Goal: Task Accomplishment & Management: Complete application form

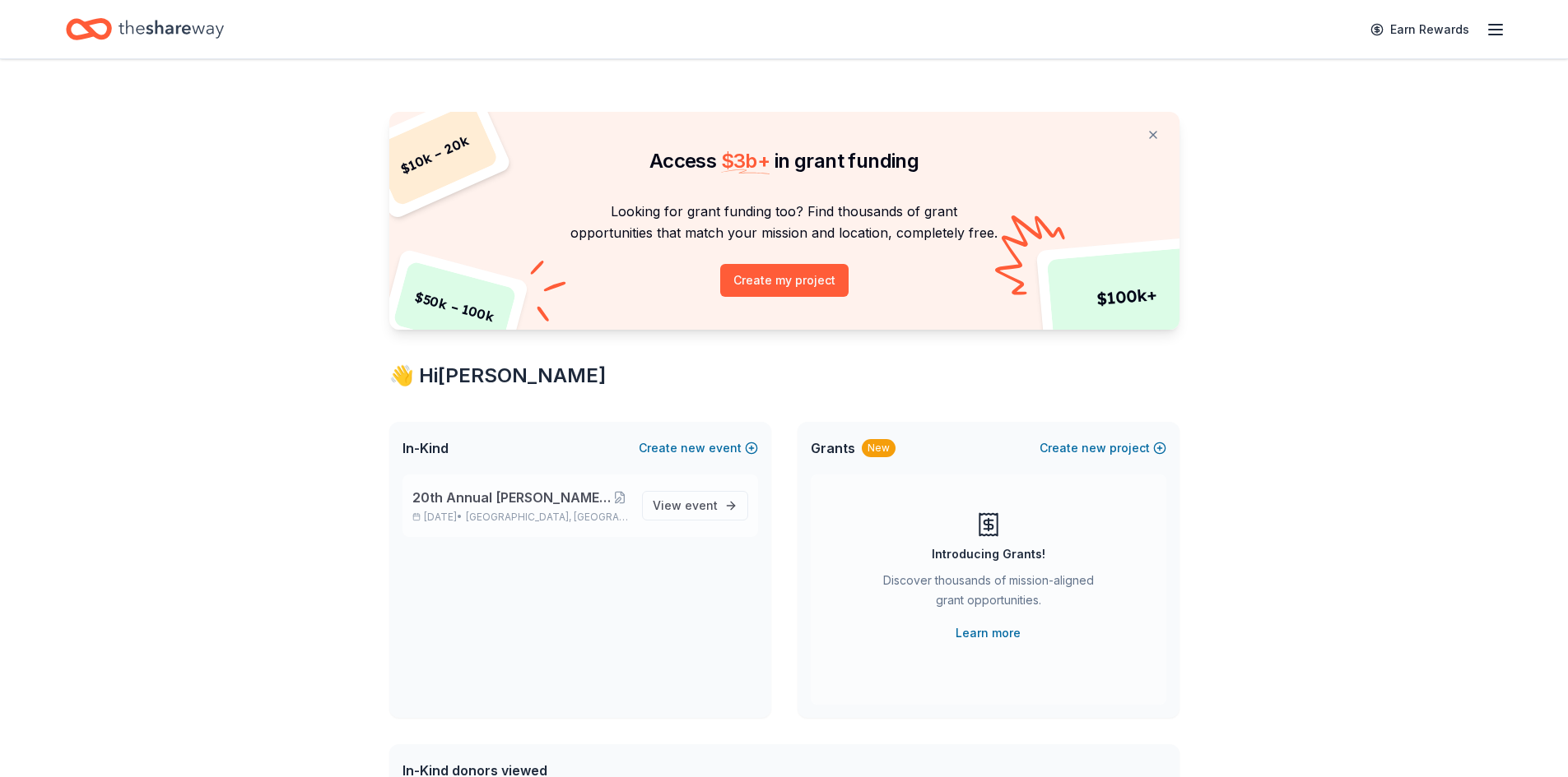
click at [531, 501] on span "20th Annual [PERSON_NAME] Memorial Golf Tournament" at bounding box center [511, 498] width 198 height 20
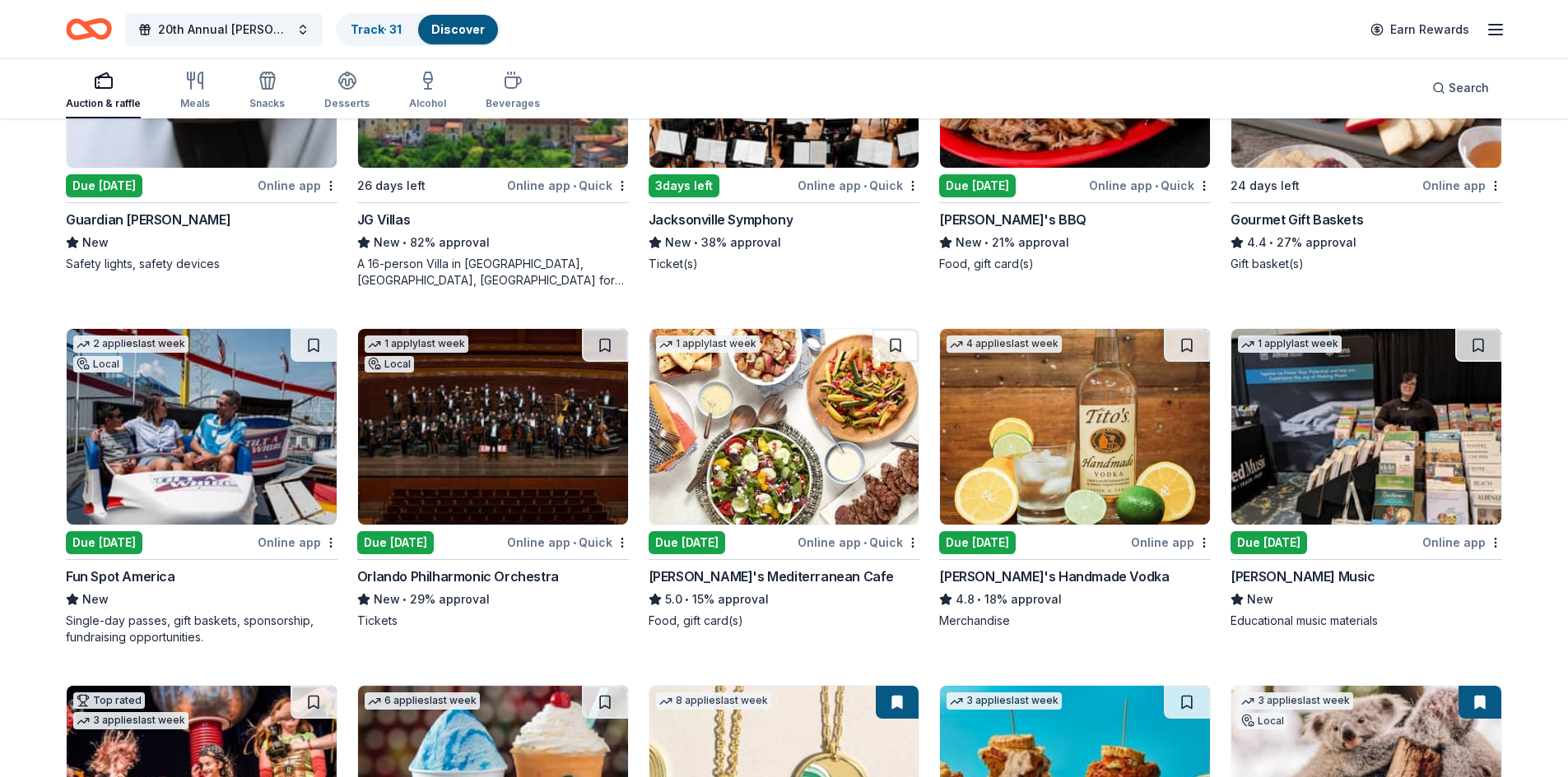
scroll to position [2671, 0]
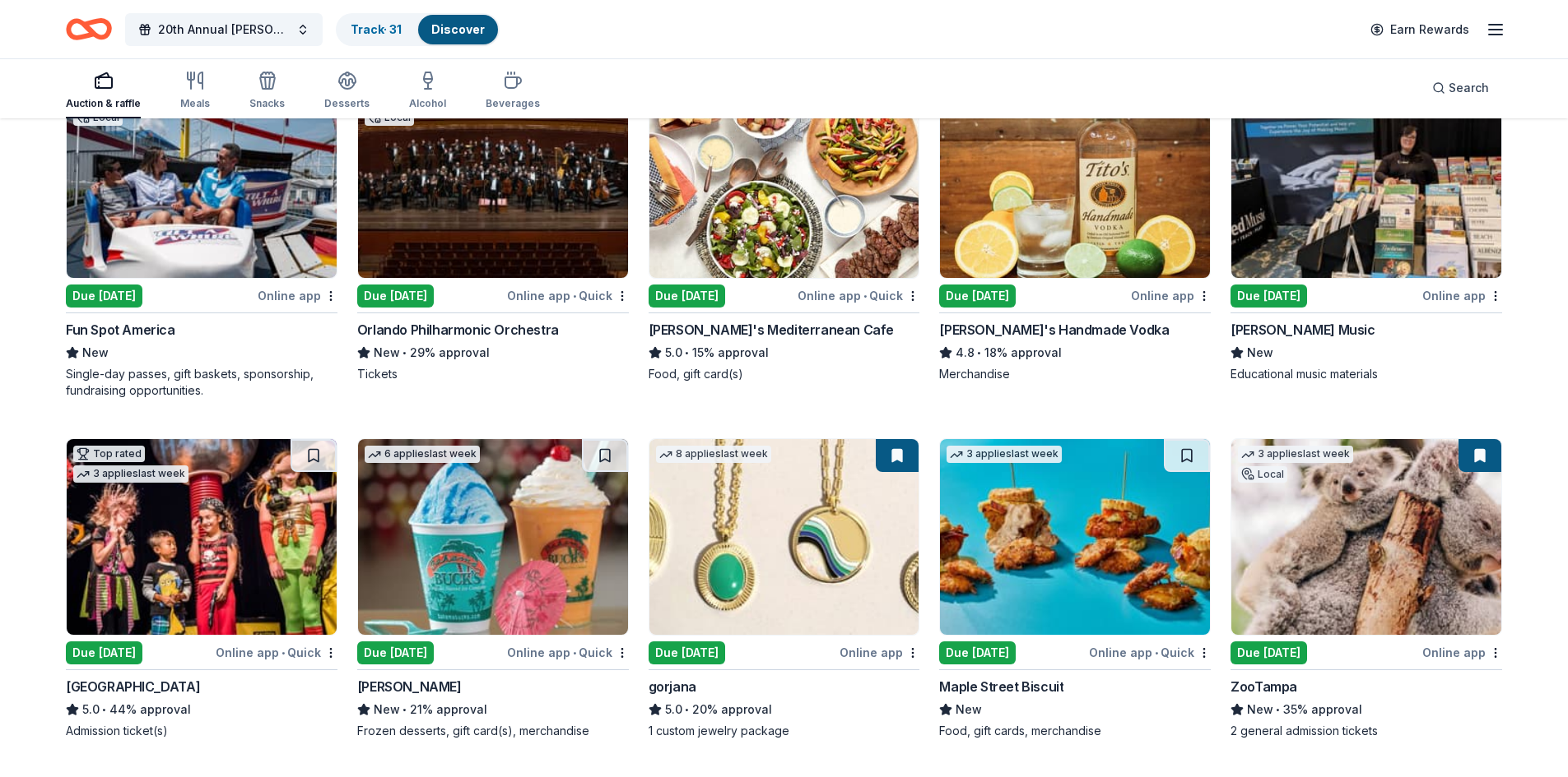
click at [1024, 332] on div "Tito's Handmade Vodka" at bounding box center [1054, 330] width 230 height 20
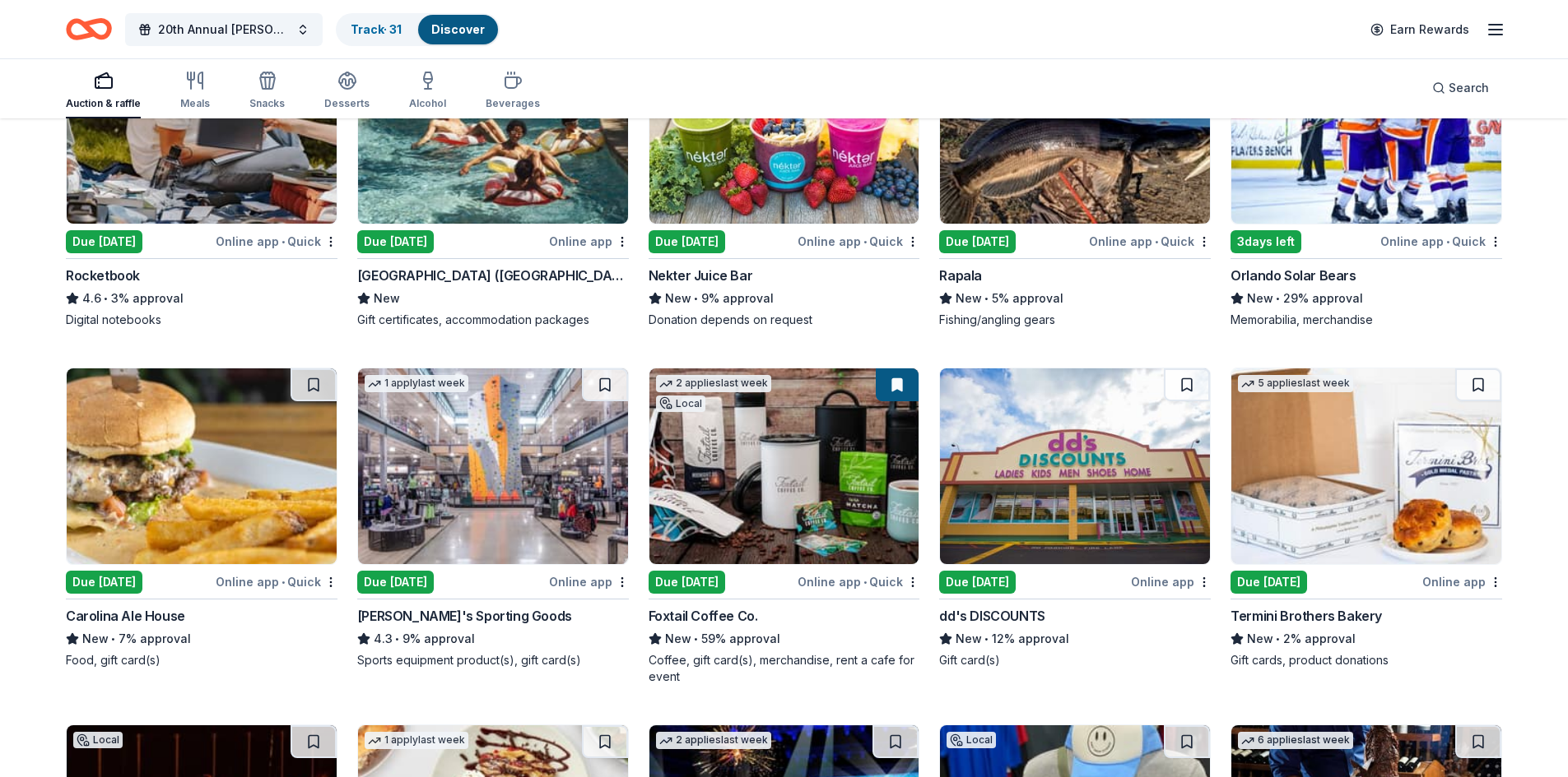
scroll to position [5955, 0]
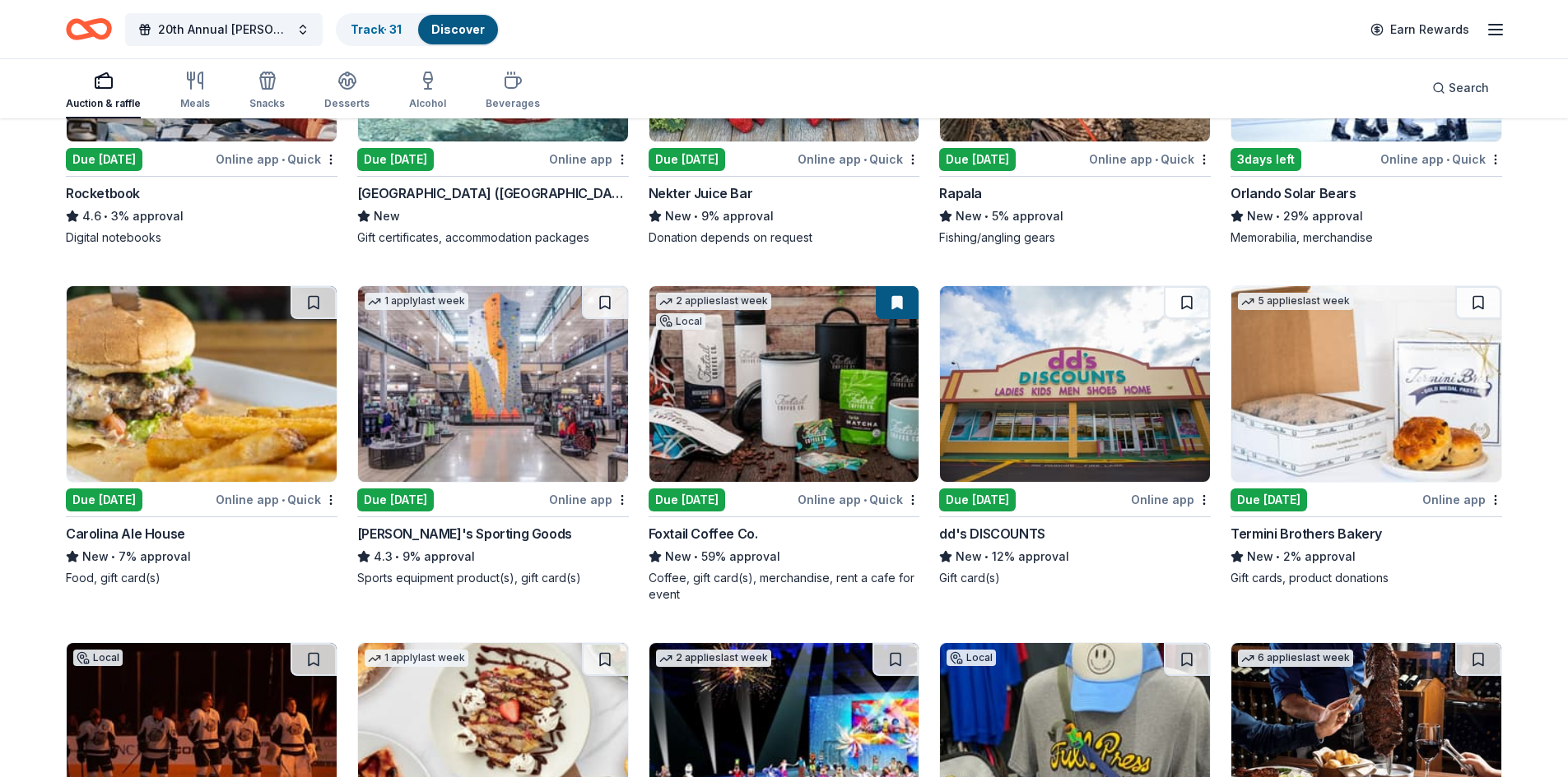
click at [728, 535] on div "Foxtail Coffee Co." at bounding box center [703, 535] width 109 height 20
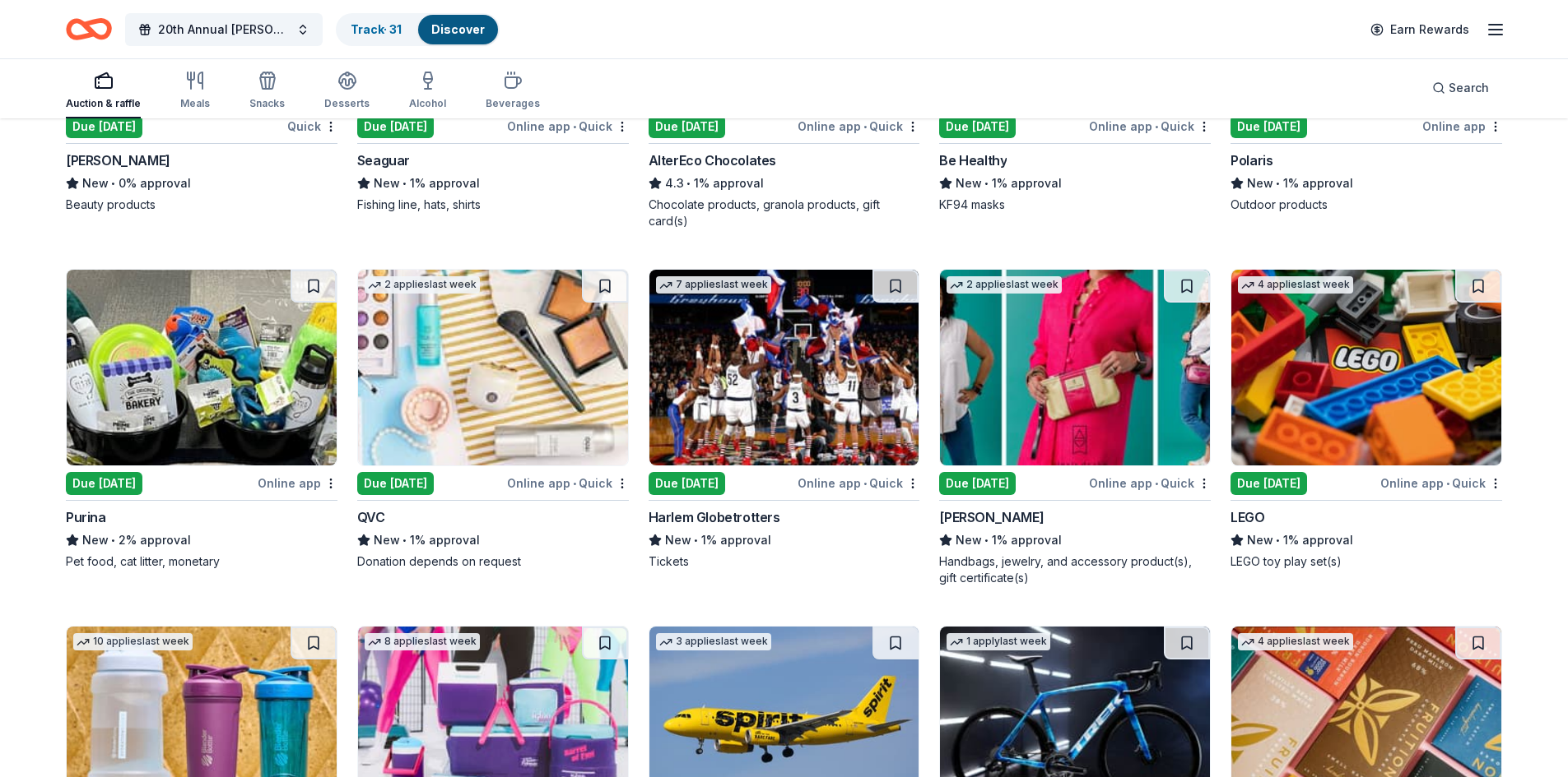
scroll to position [13167, 0]
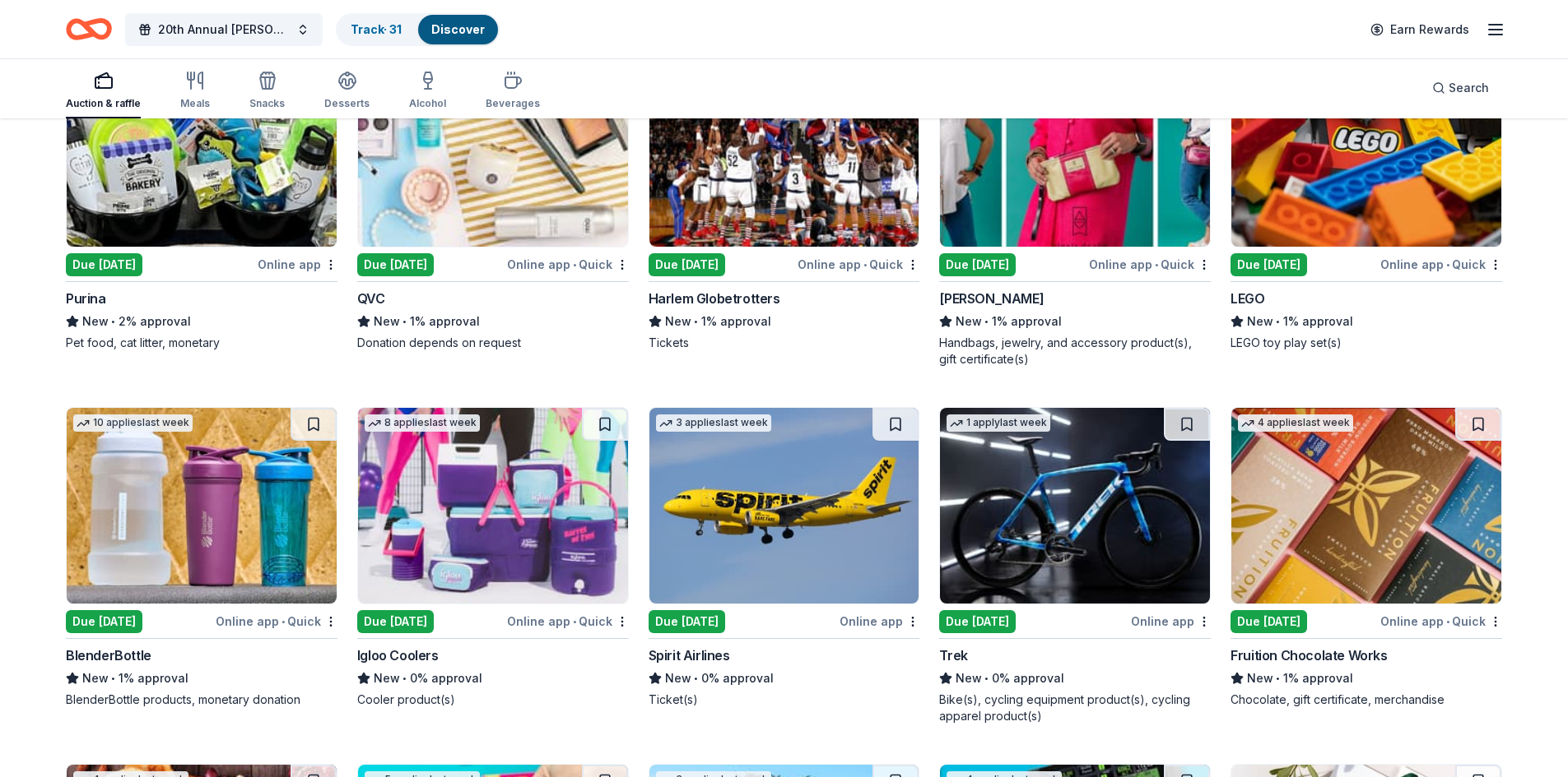
click at [705, 660] on div "Spirit Airlines" at bounding box center [689, 656] width 81 height 20
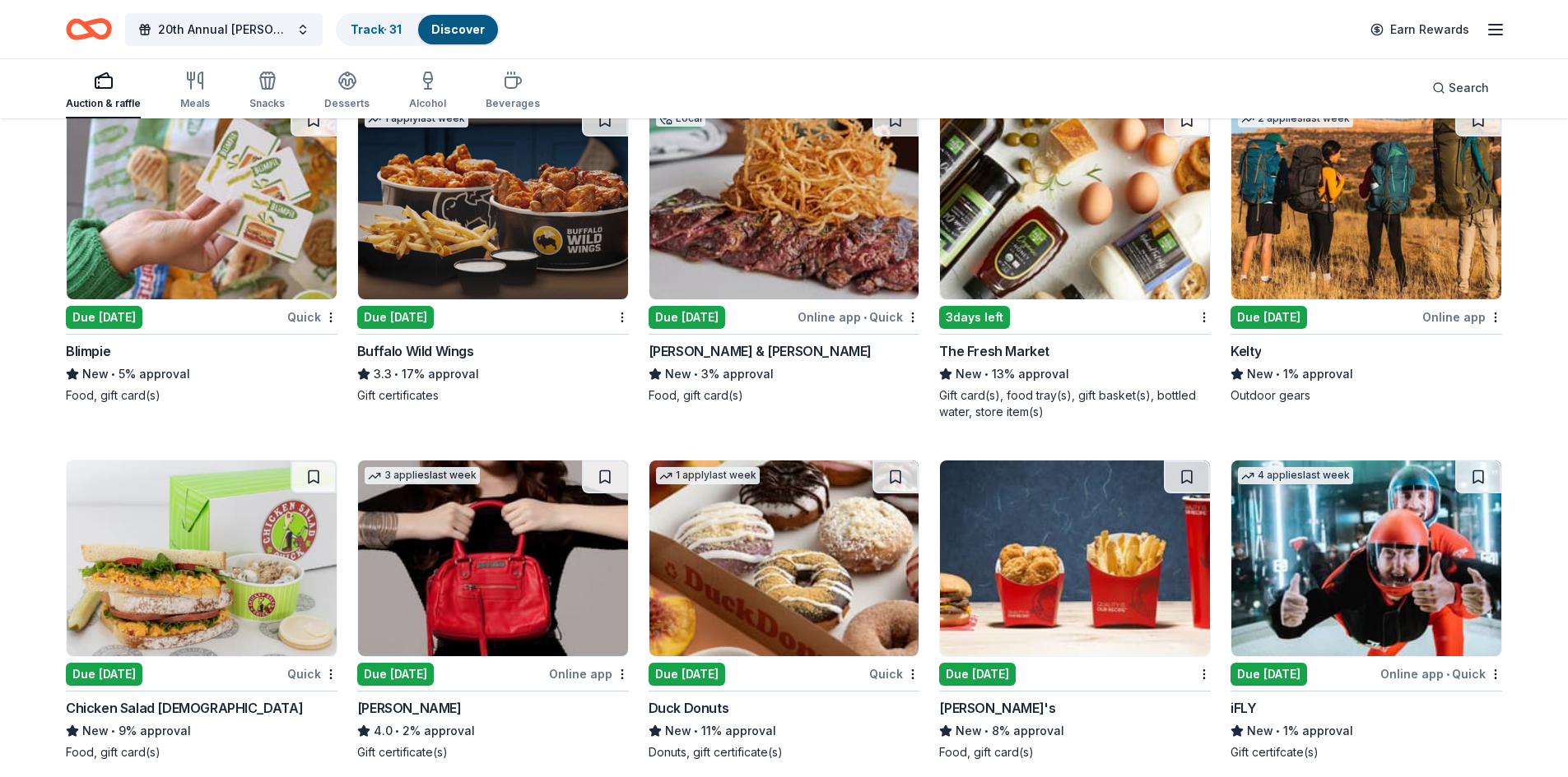
scroll to position [10452, 0]
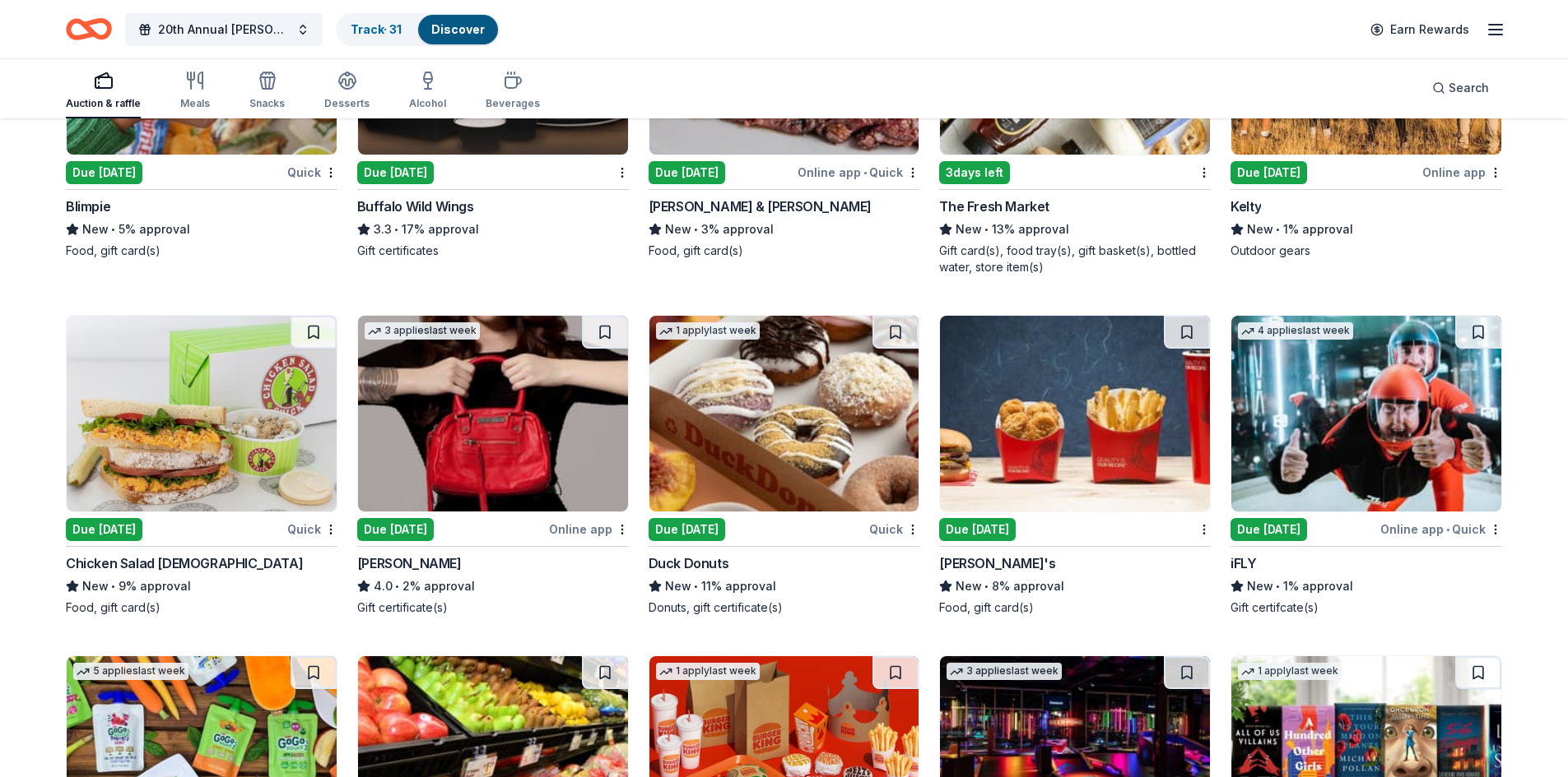
click at [165, 561] on div "Chicken Salad Chick" at bounding box center [184, 564] width 237 height 20
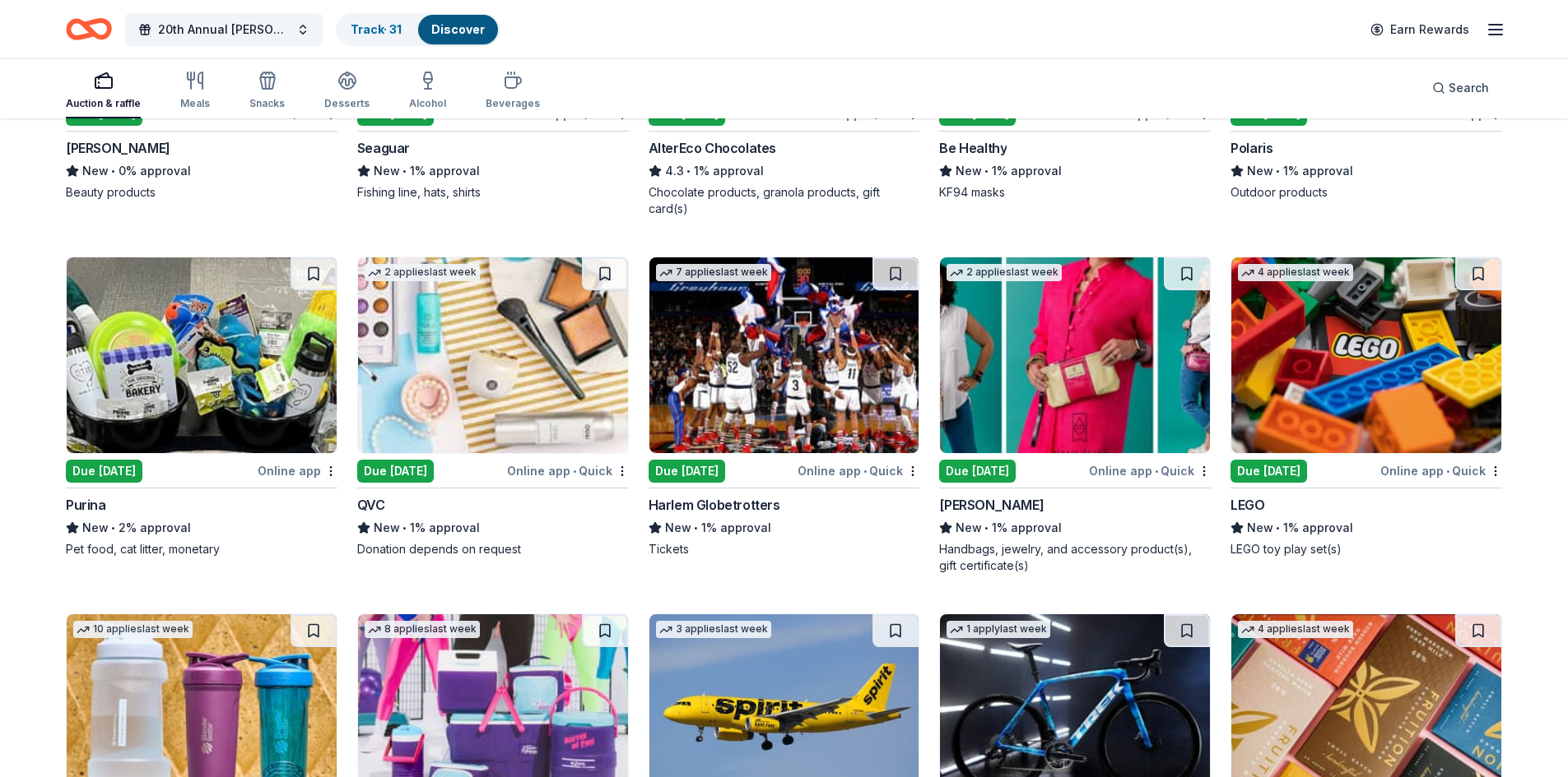
scroll to position [12920, 0]
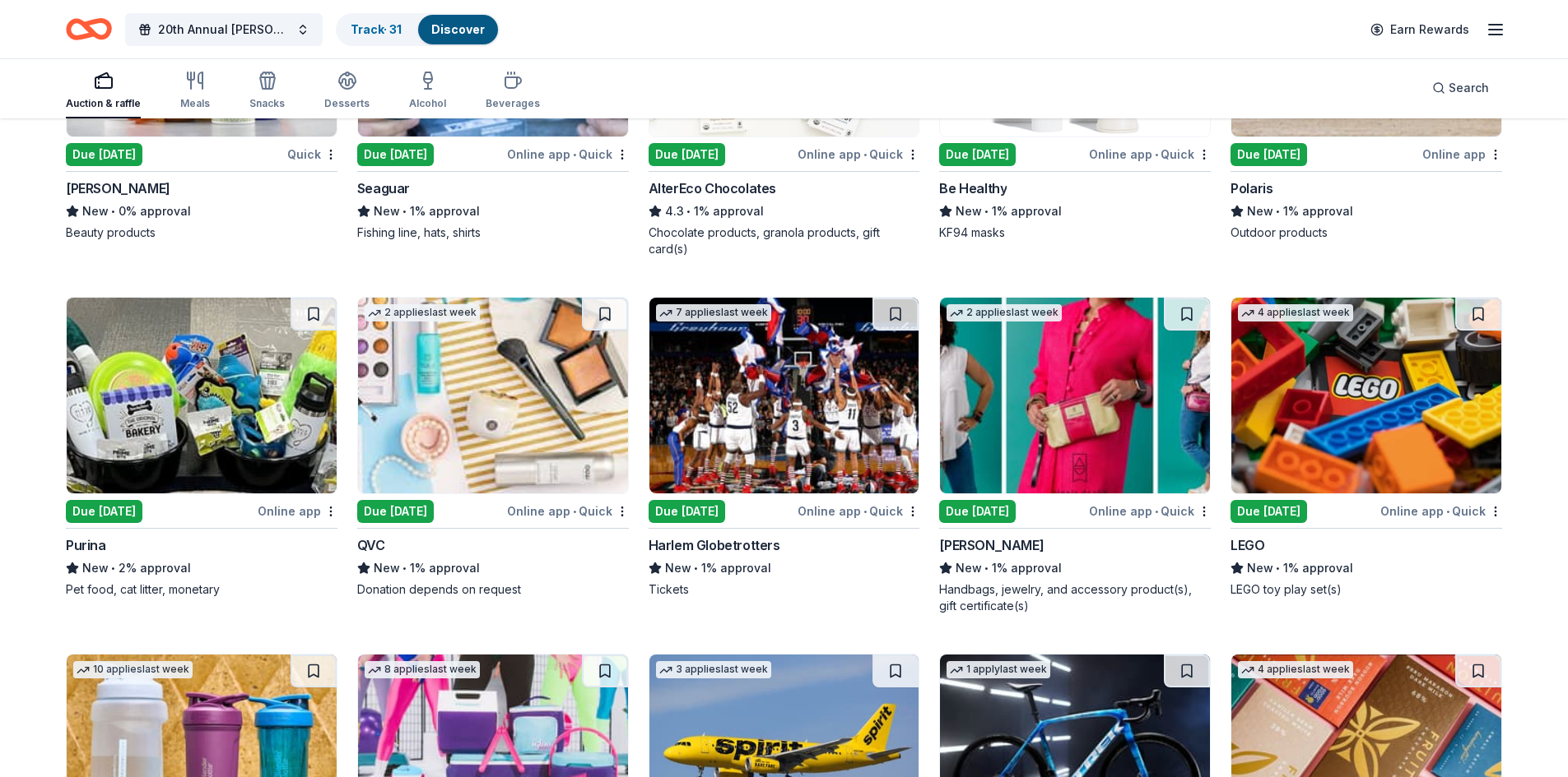
click at [535, 509] on div "Online app • Quick" at bounding box center [567, 511] width 122 height 21
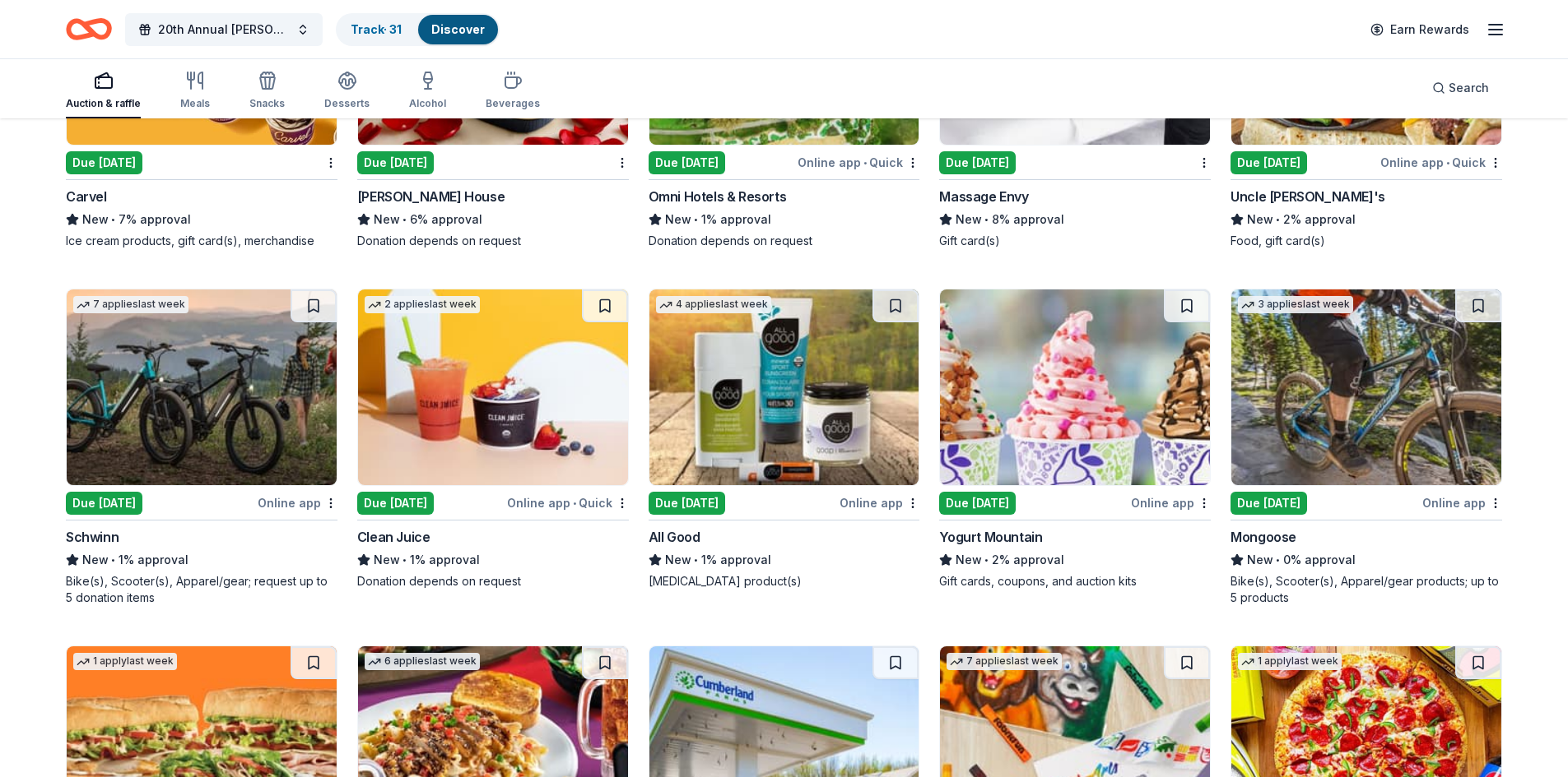
scroll to position [11522, 0]
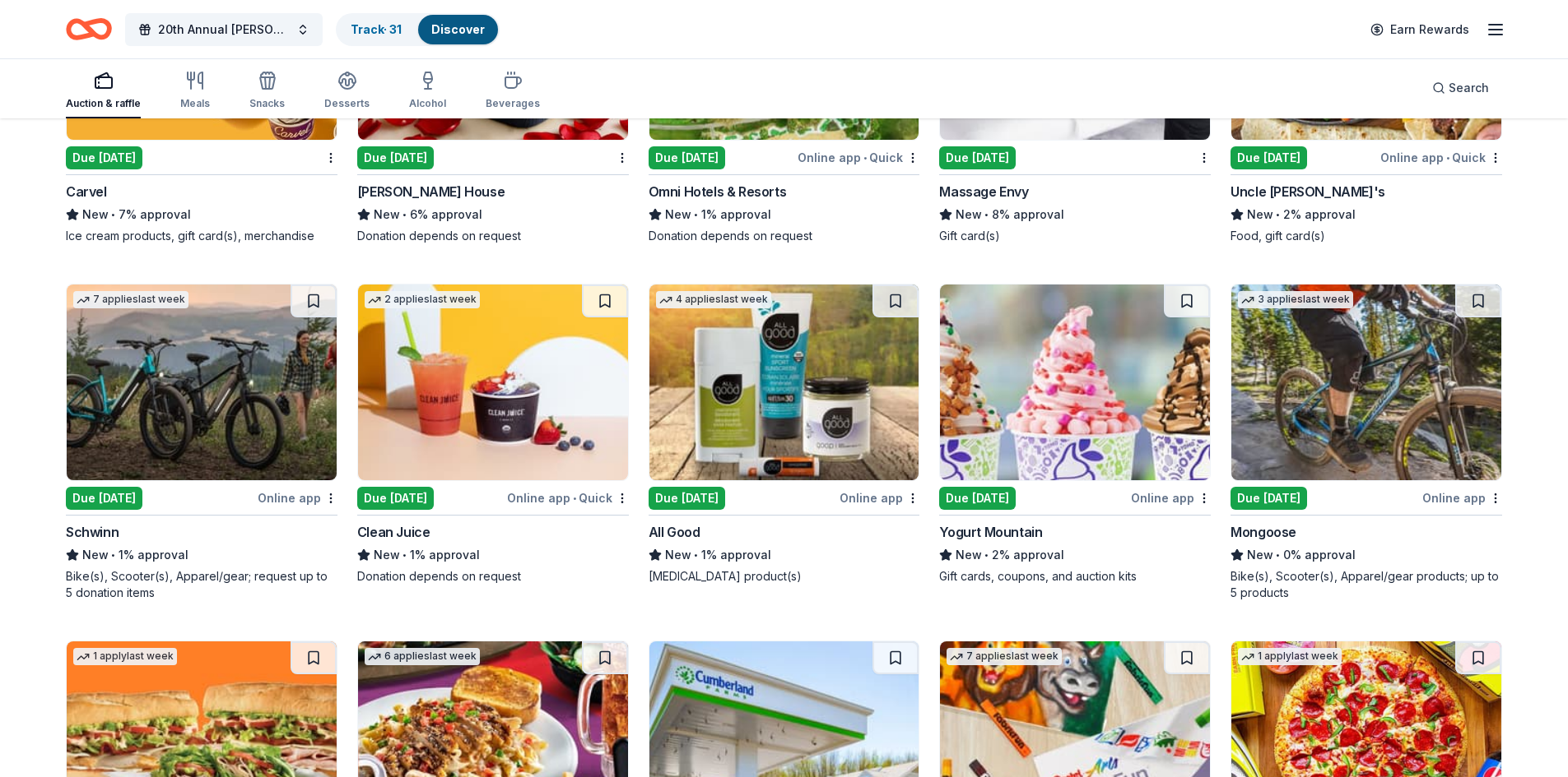
click at [198, 373] on img at bounding box center [201, 382] width 270 height 196
click at [1307, 505] on div "Due [DATE]" at bounding box center [1268, 498] width 76 height 23
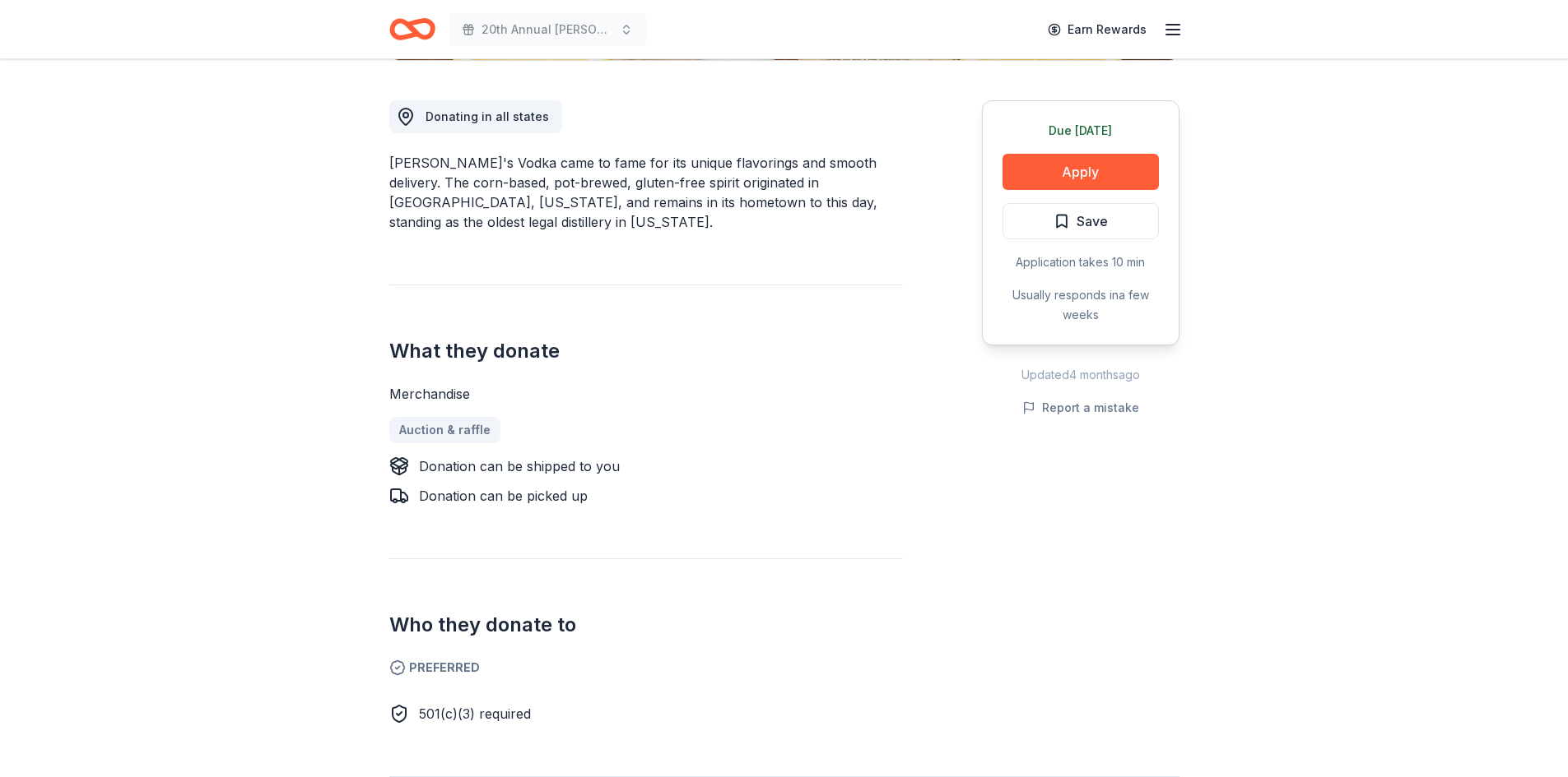
scroll to position [493, 0]
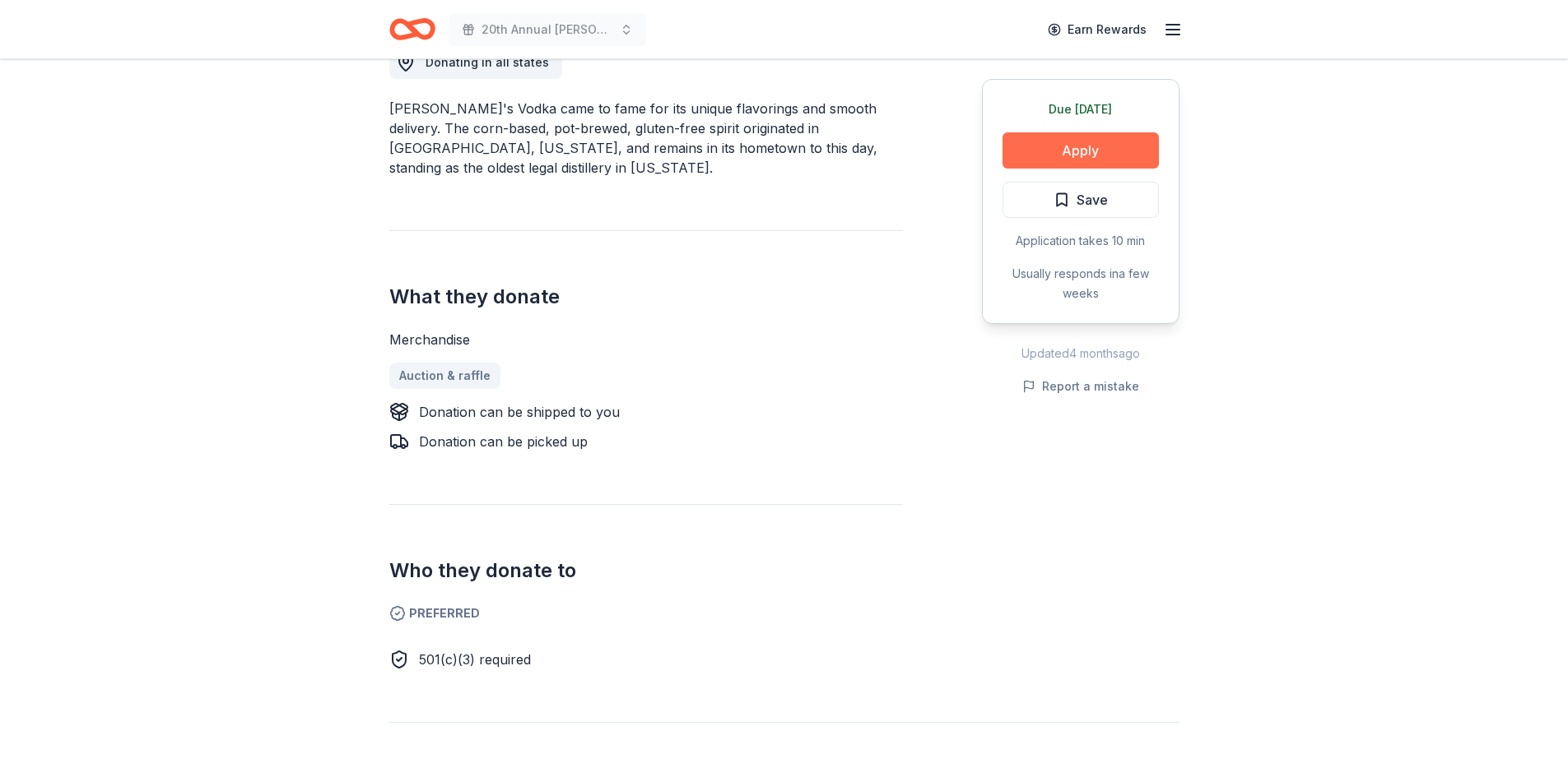
click at [1079, 148] on button "Apply" at bounding box center [1080, 150] width 156 height 36
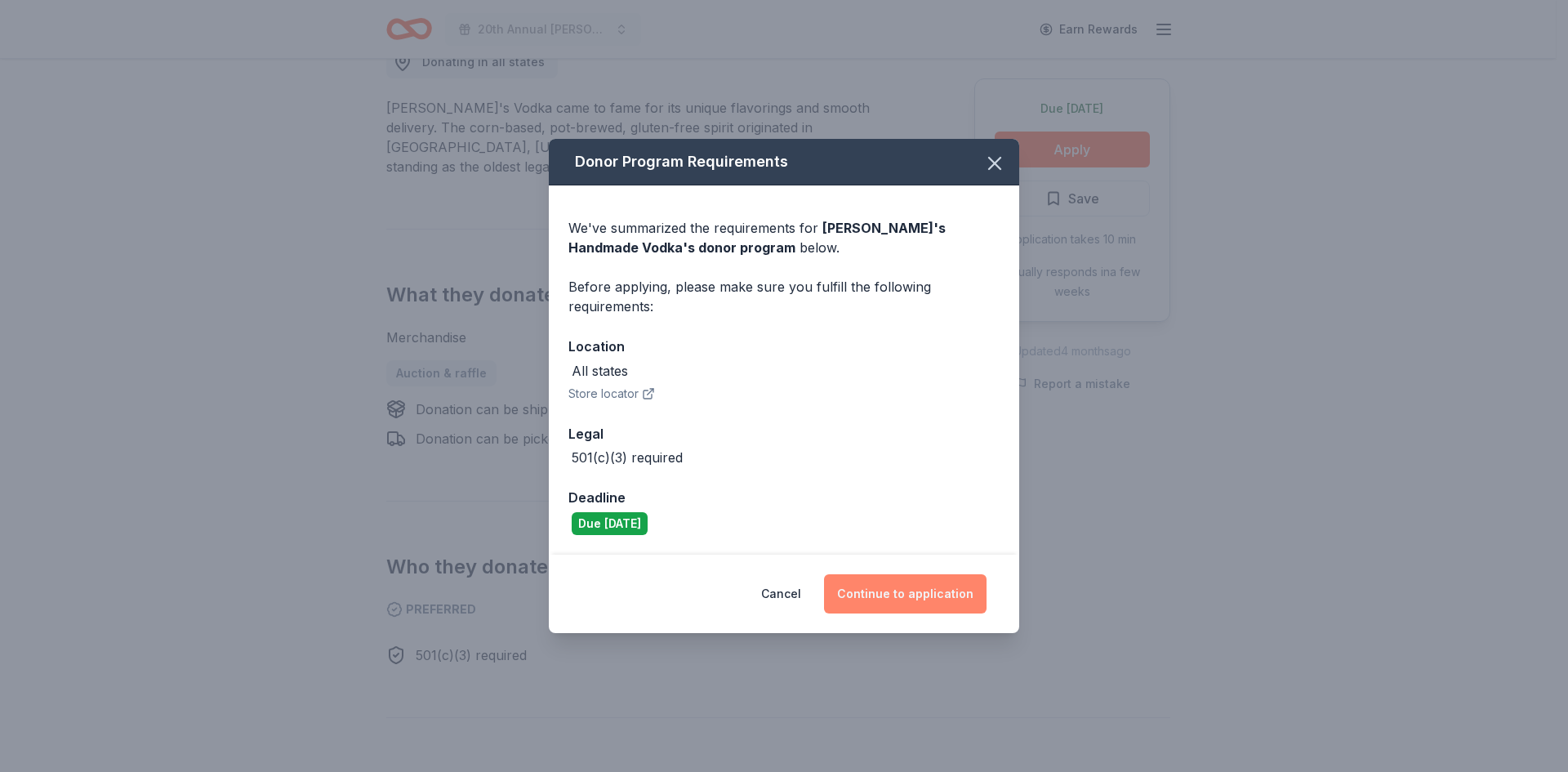
click at [942, 594] on button "Continue to application" at bounding box center [905, 594] width 162 height 39
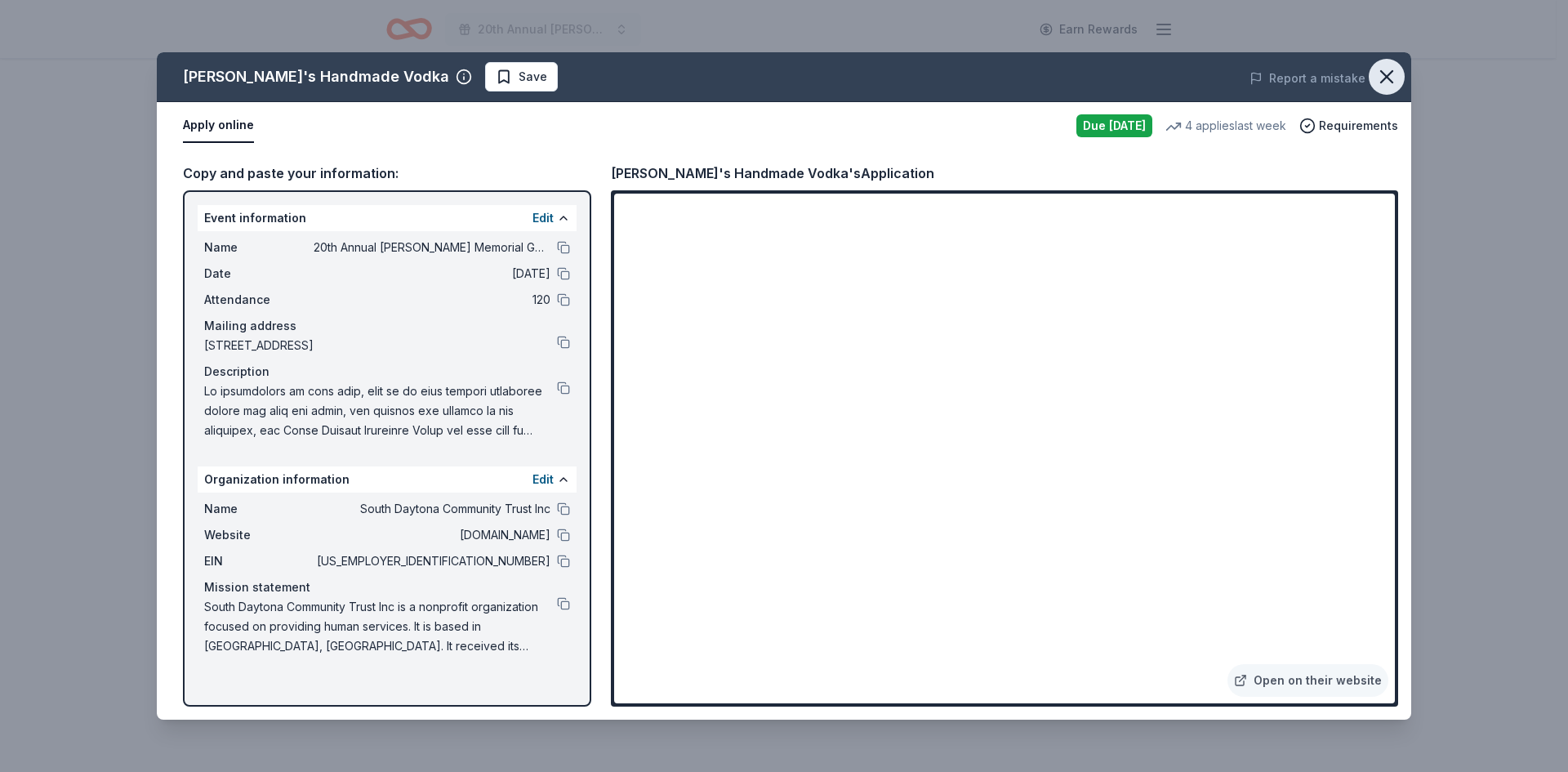
click at [1386, 68] on icon "button" at bounding box center [1386, 76] width 22 height 23
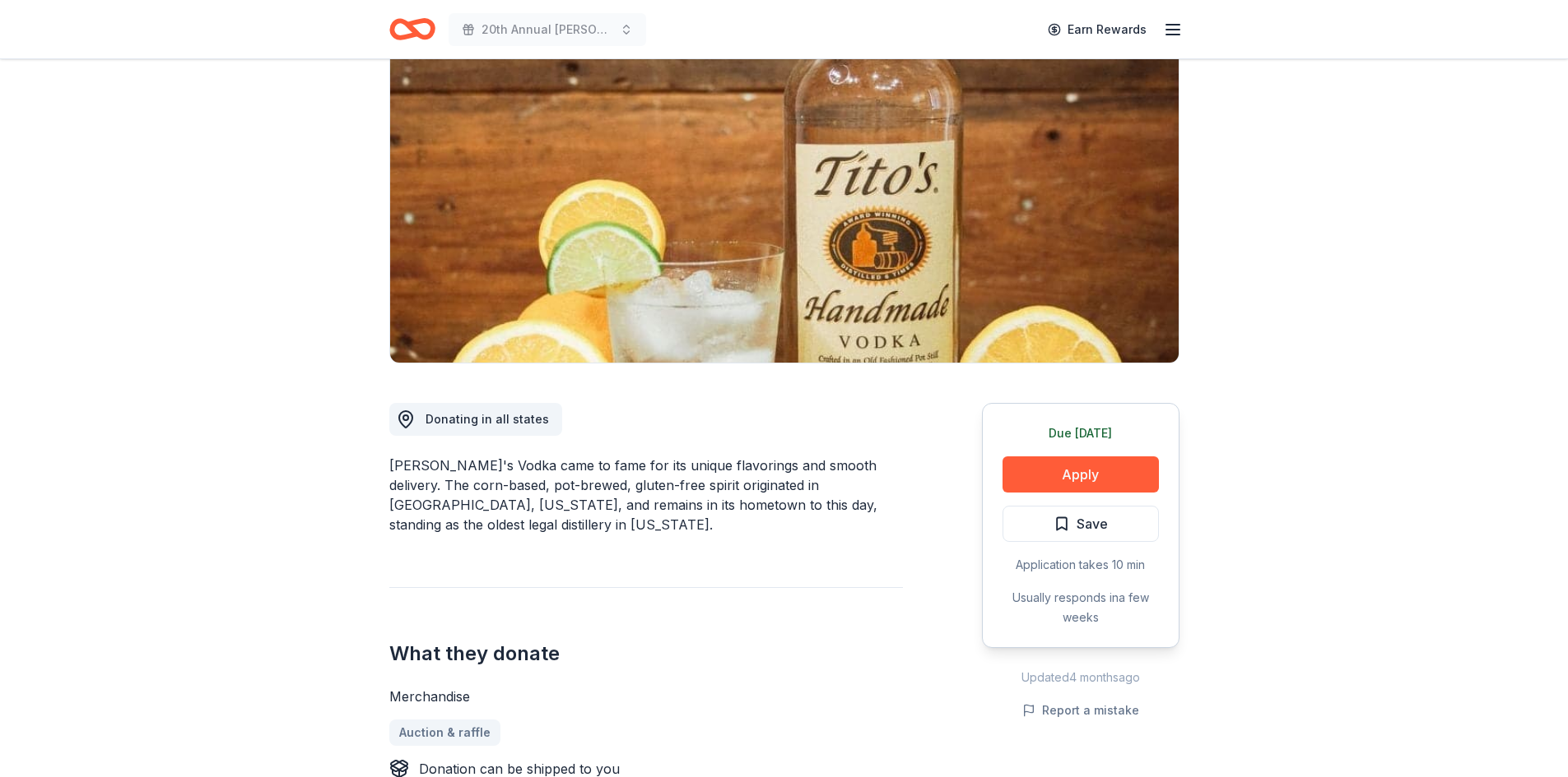
scroll to position [0, 0]
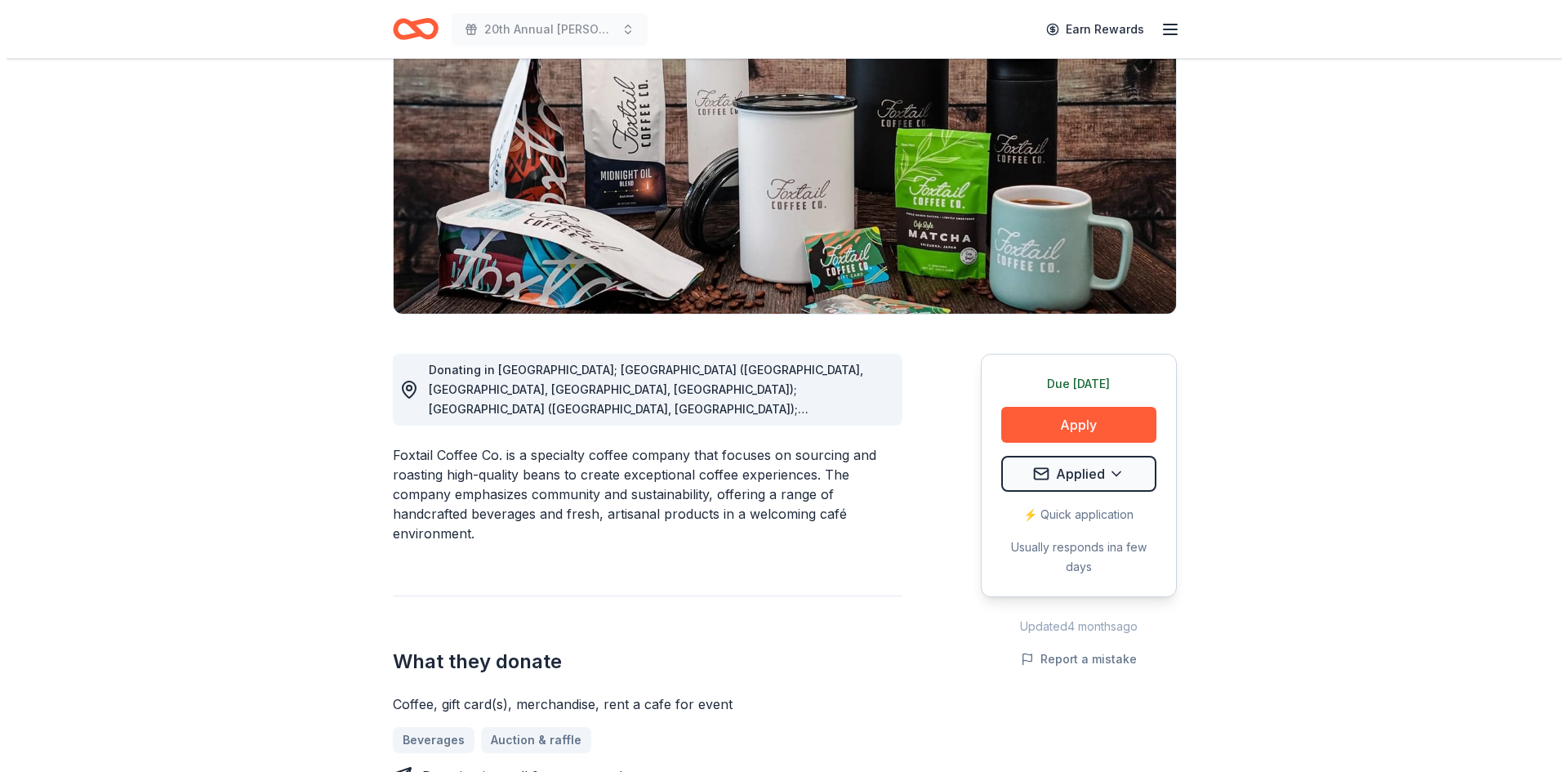
scroll to position [245, 0]
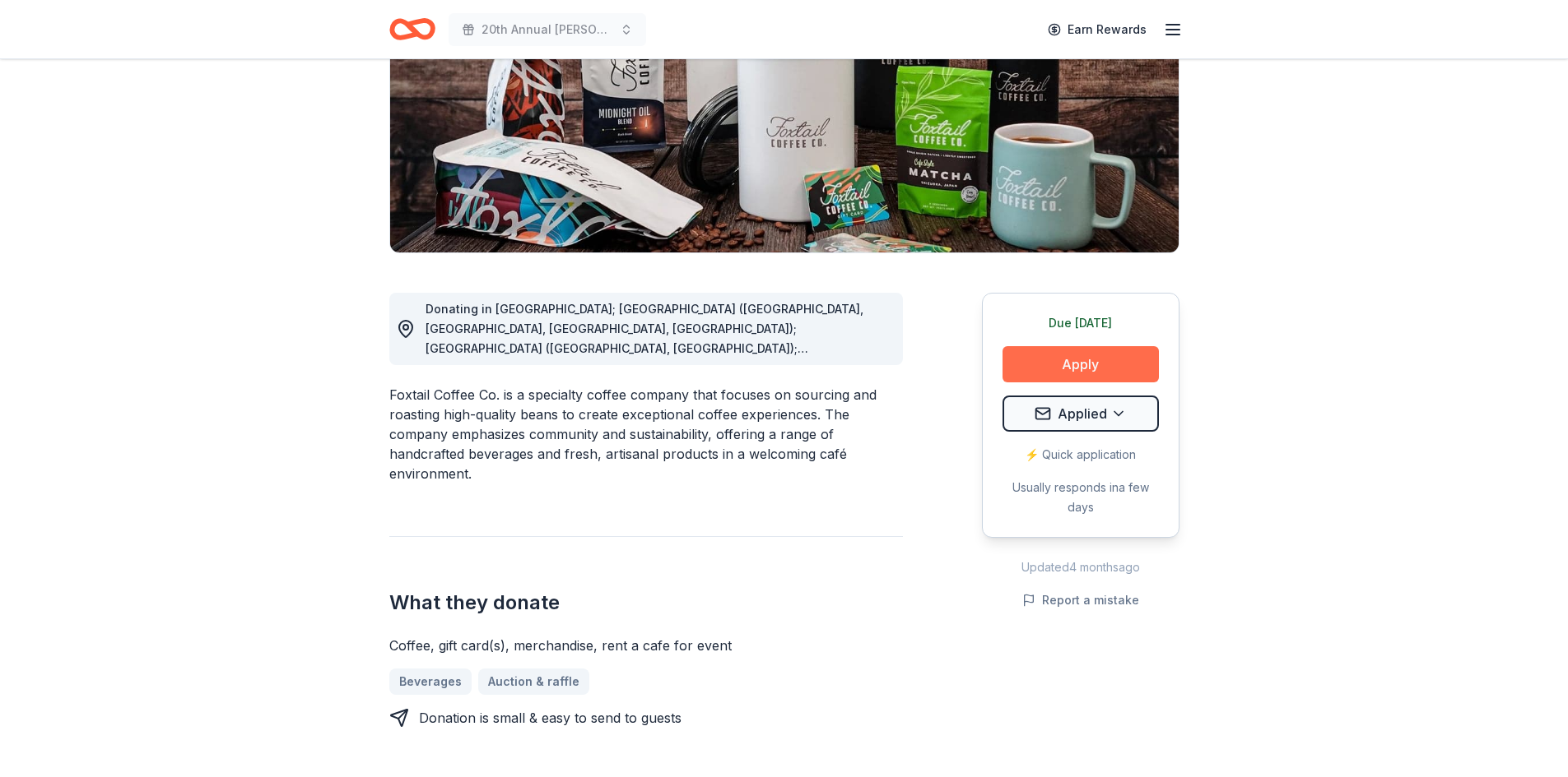
click at [1113, 362] on button "Apply" at bounding box center [1080, 364] width 156 height 36
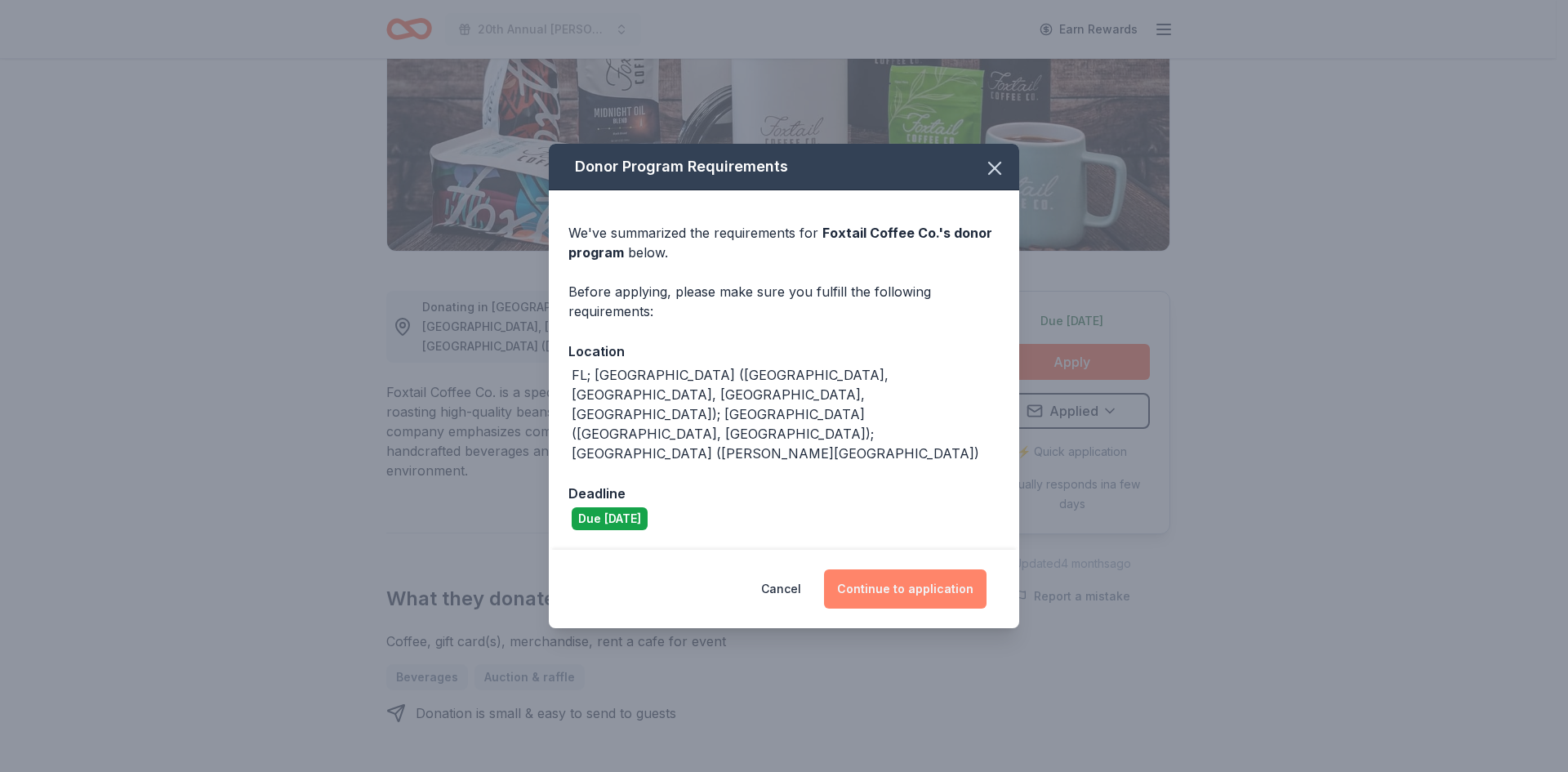
click at [896, 569] on button "Continue to application" at bounding box center [905, 589] width 162 height 39
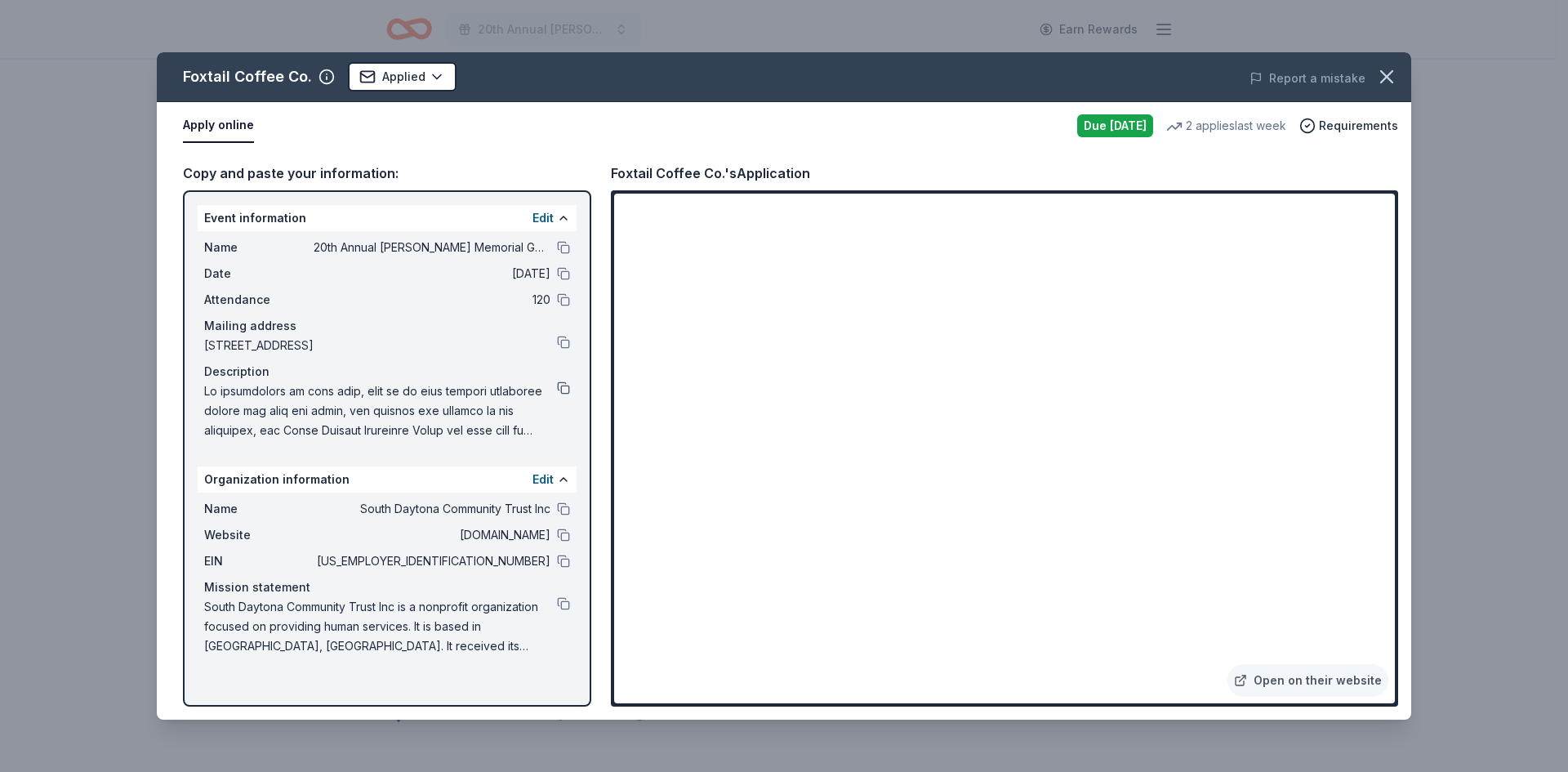
click at [562, 385] on button at bounding box center [564, 389] width 13 height 13
click at [1317, 682] on link "Open on their website" at bounding box center [1308, 680] width 161 height 33
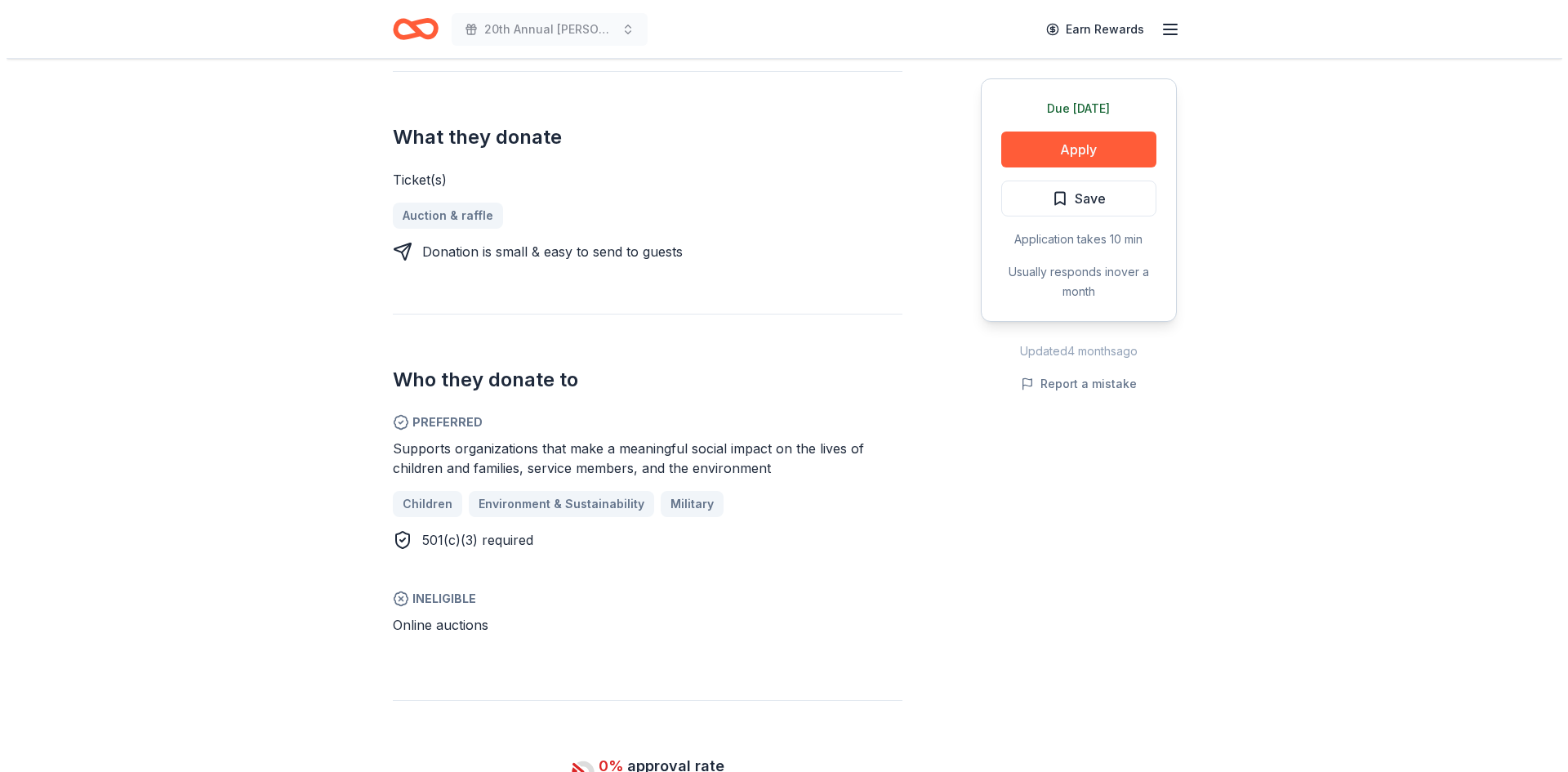
scroll to position [735, 0]
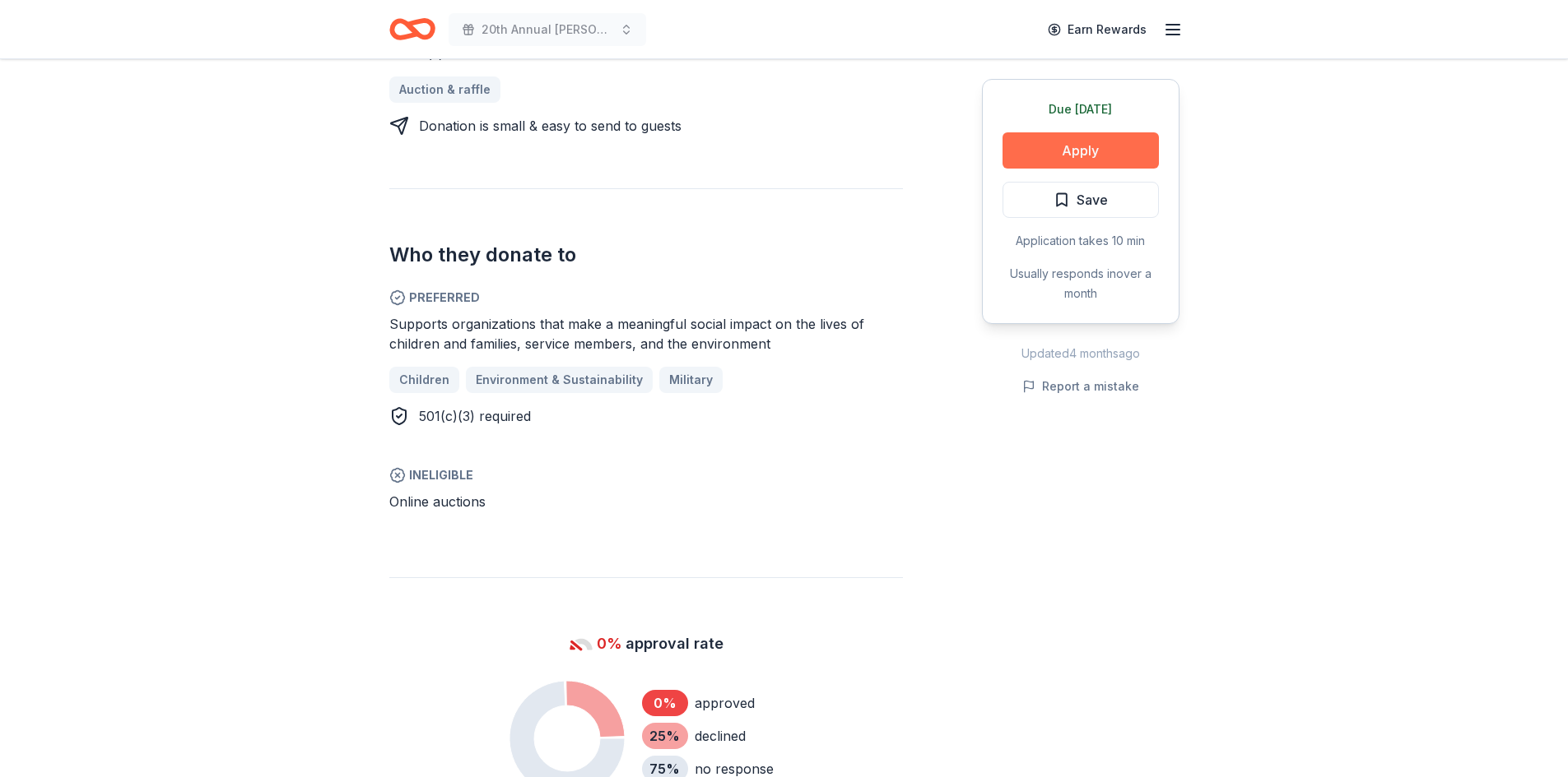
click at [1074, 142] on button "Apply" at bounding box center [1080, 150] width 156 height 36
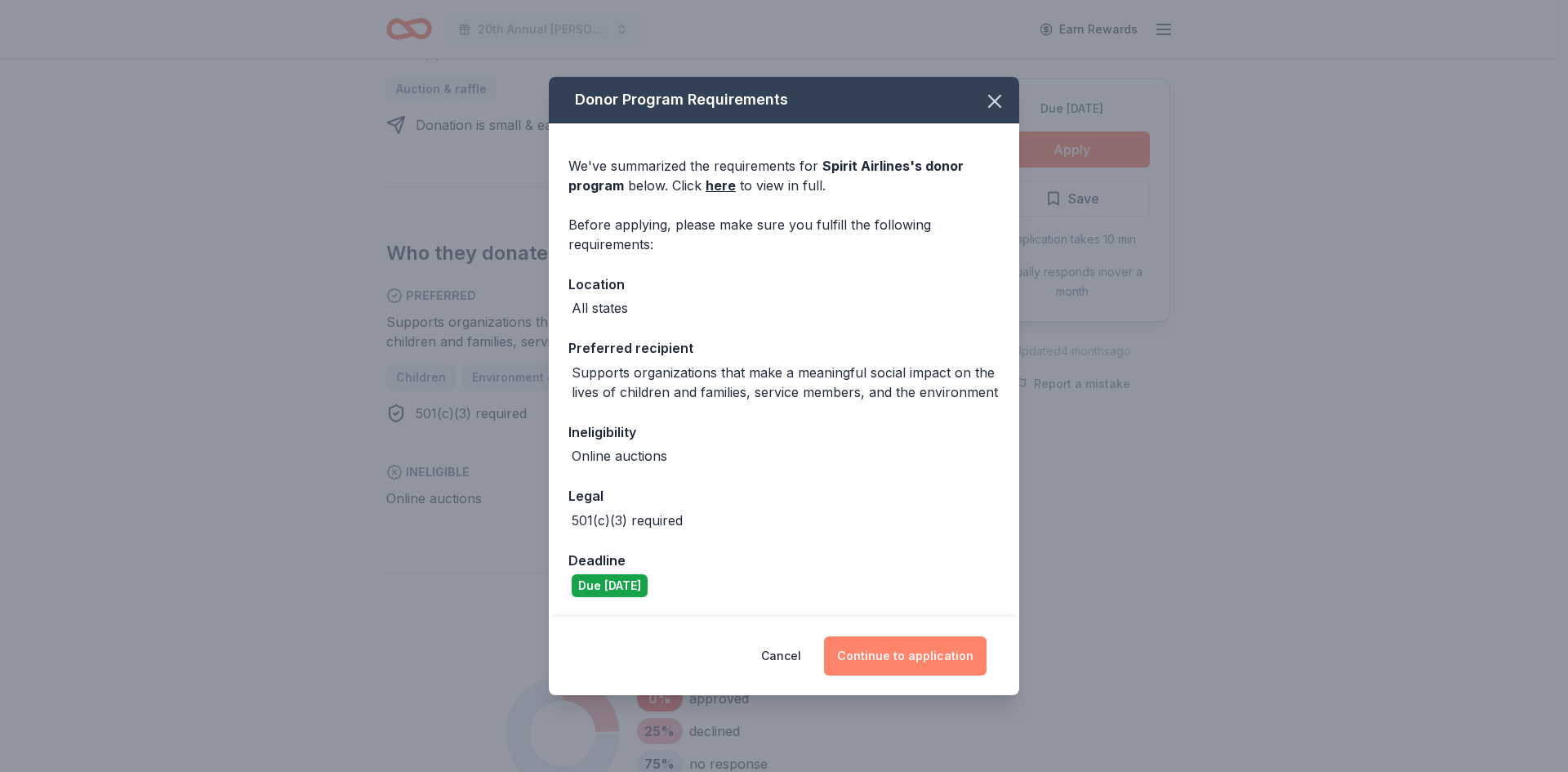
click at [938, 649] on button "Continue to application" at bounding box center [905, 656] width 162 height 39
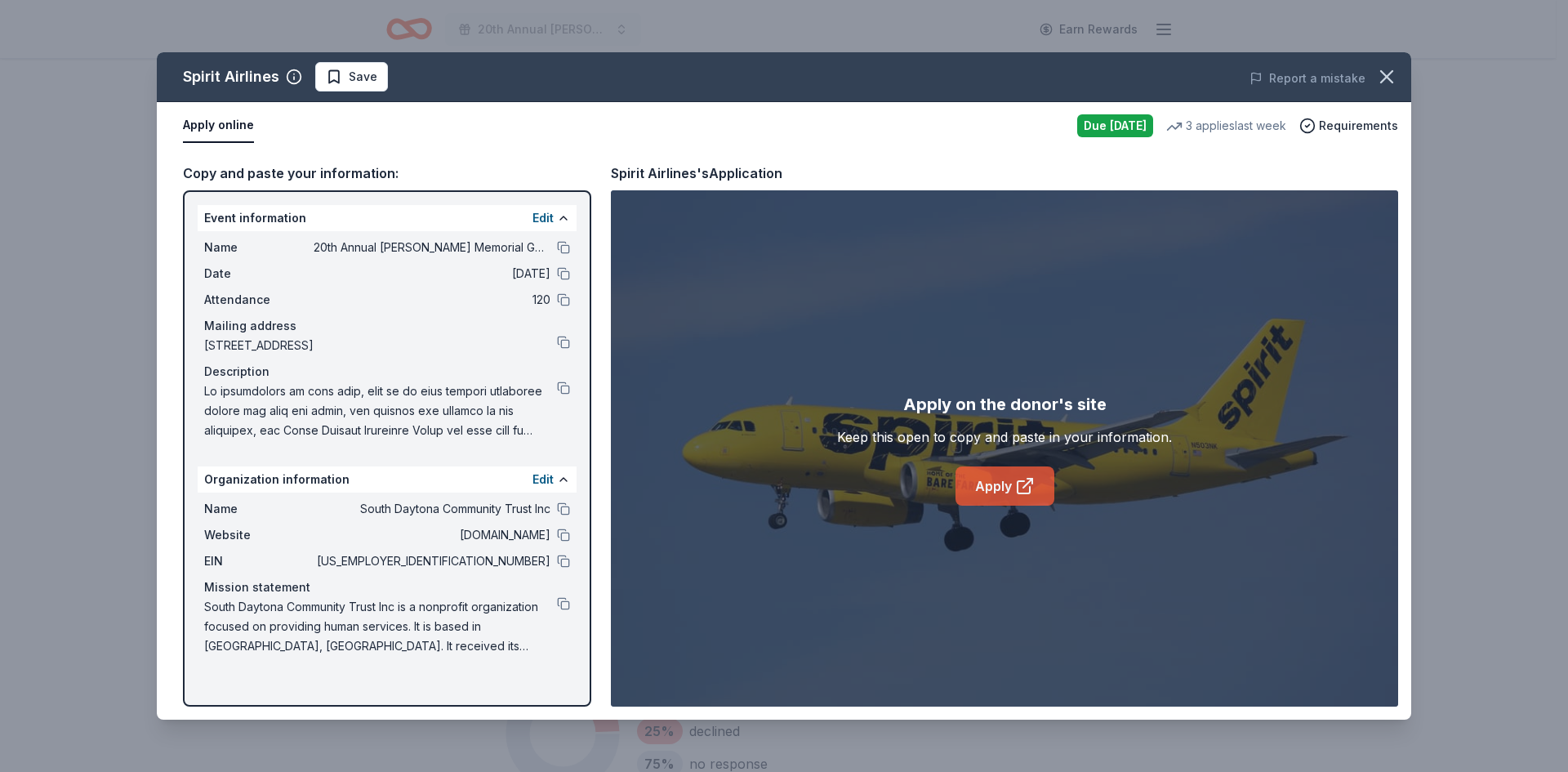
click at [1021, 485] on icon at bounding box center [1026, 487] width 20 height 20
click at [567, 563] on button at bounding box center [564, 562] width 13 height 13
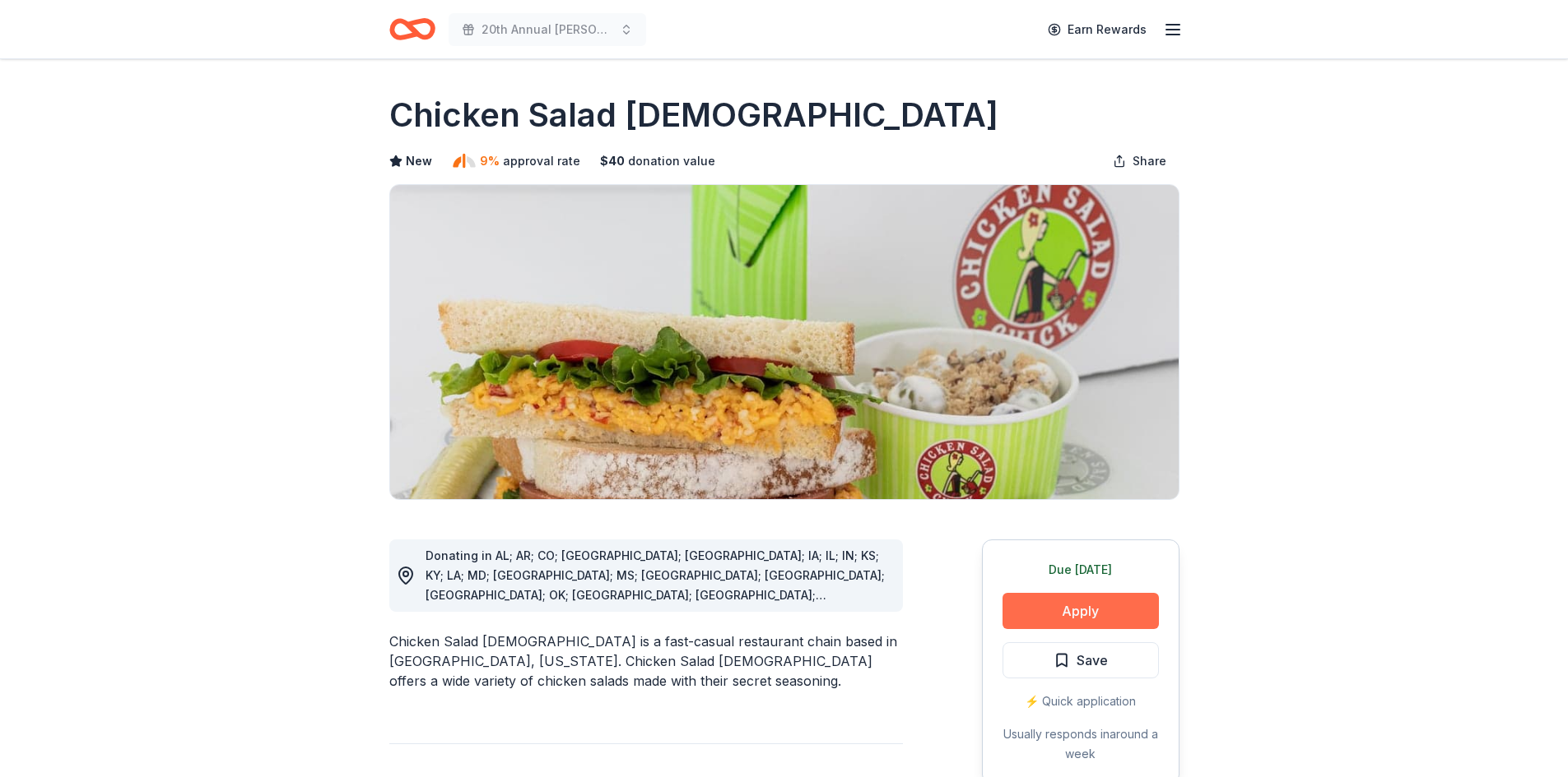
click at [1127, 614] on button "Apply" at bounding box center [1080, 611] width 156 height 36
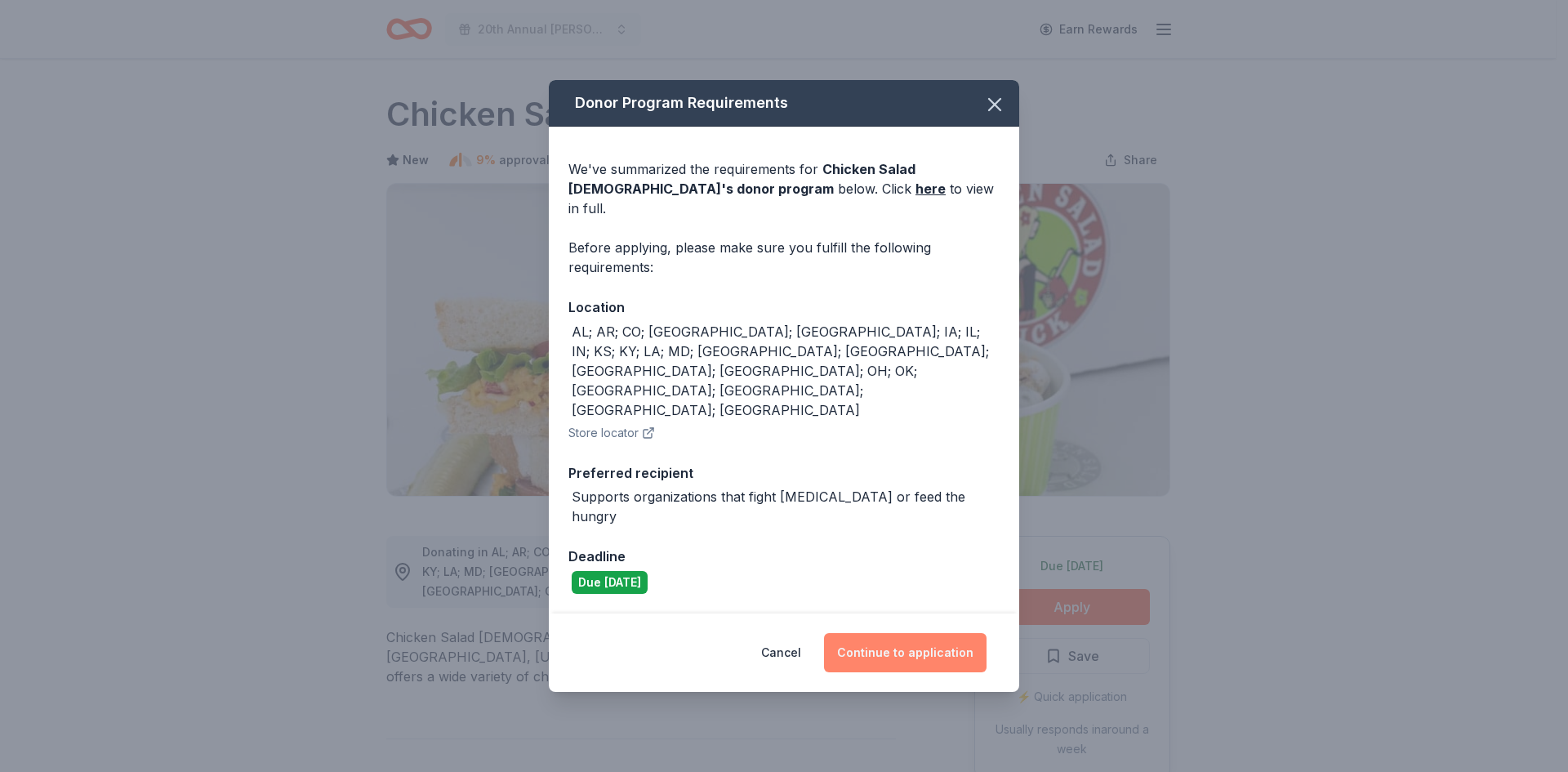
click at [875, 634] on button "Continue to application" at bounding box center [905, 653] width 162 height 39
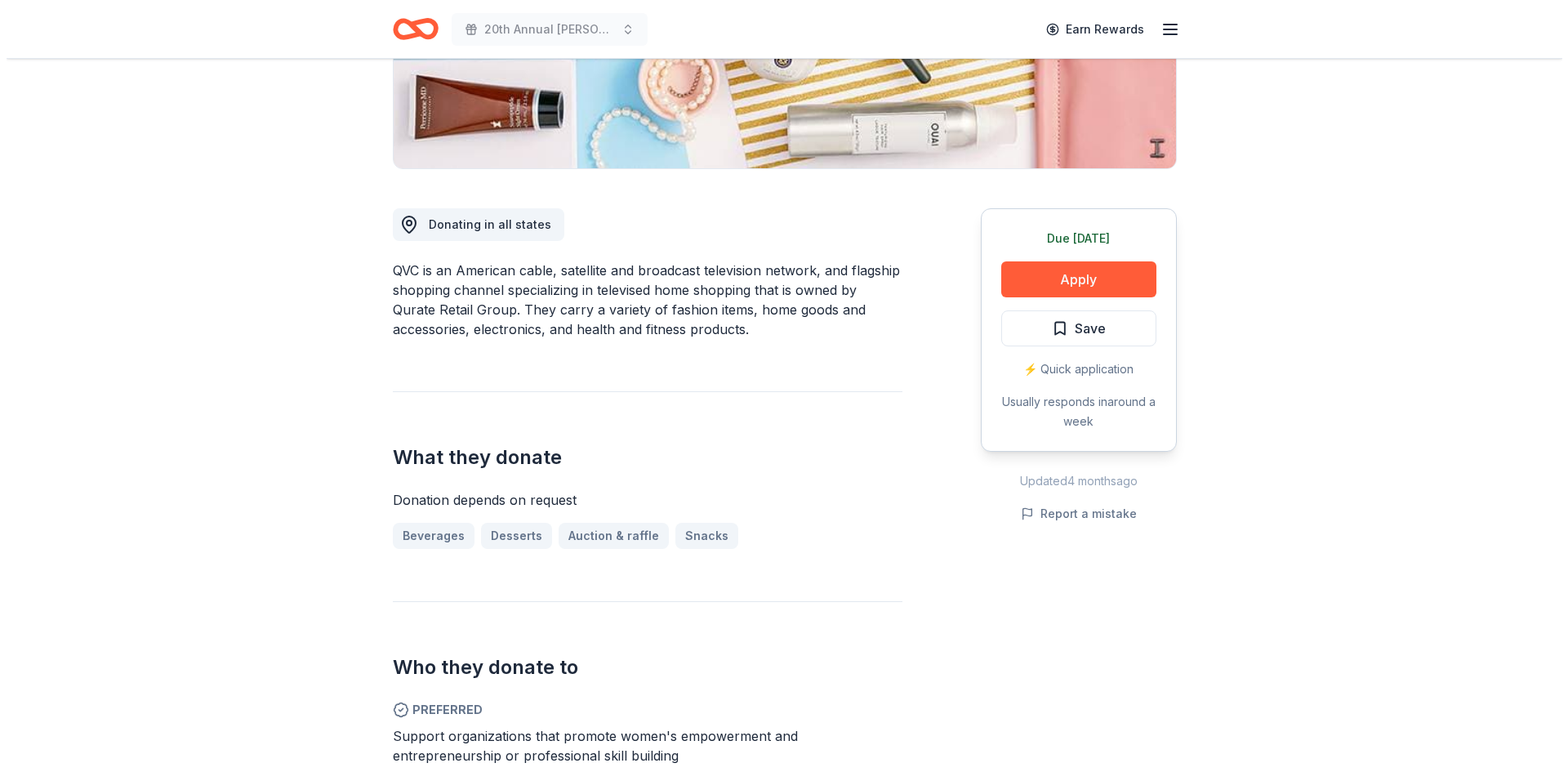
scroll to position [327, 0]
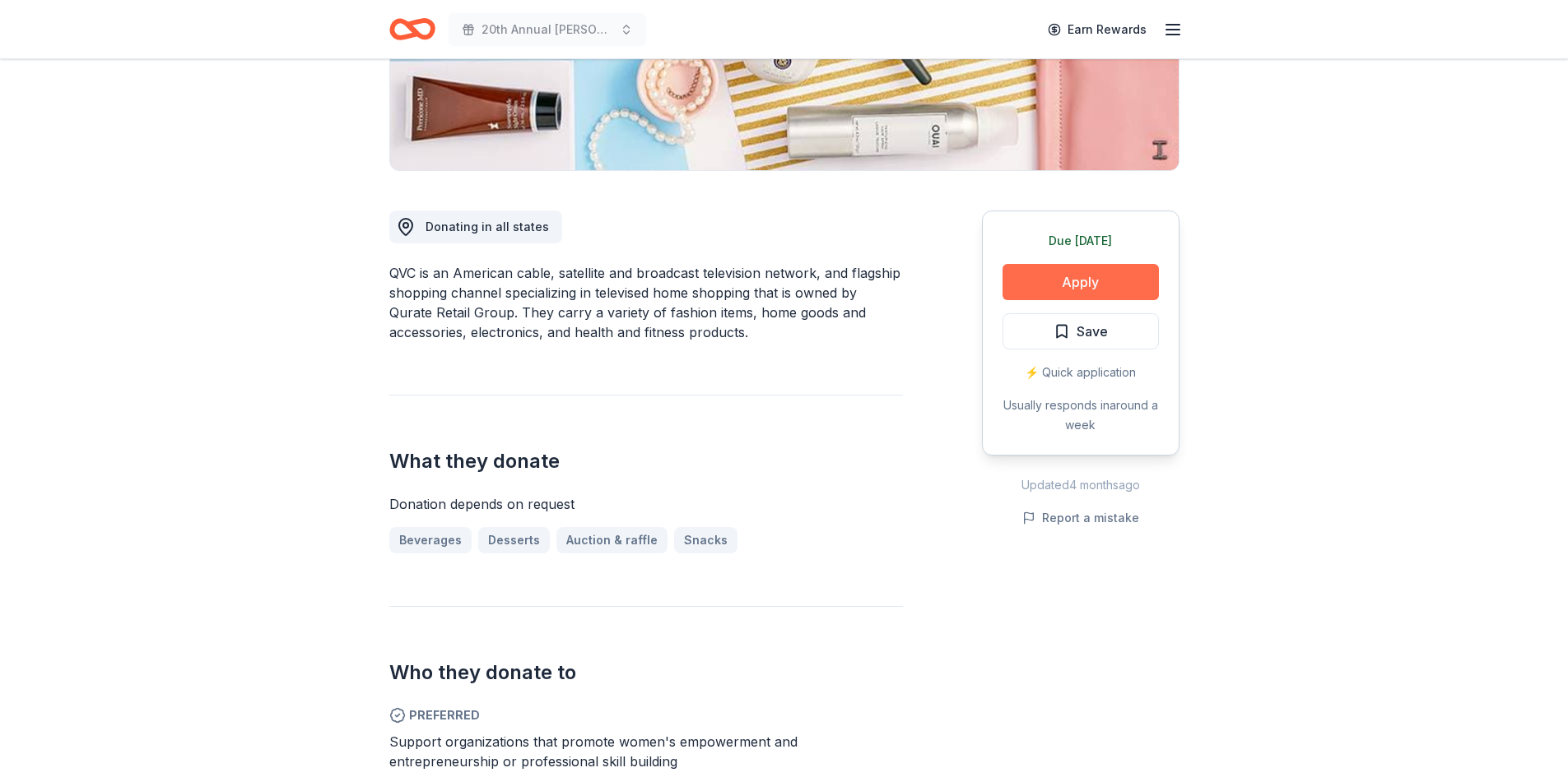
click at [1079, 279] on button "Apply" at bounding box center [1080, 282] width 156 height 36
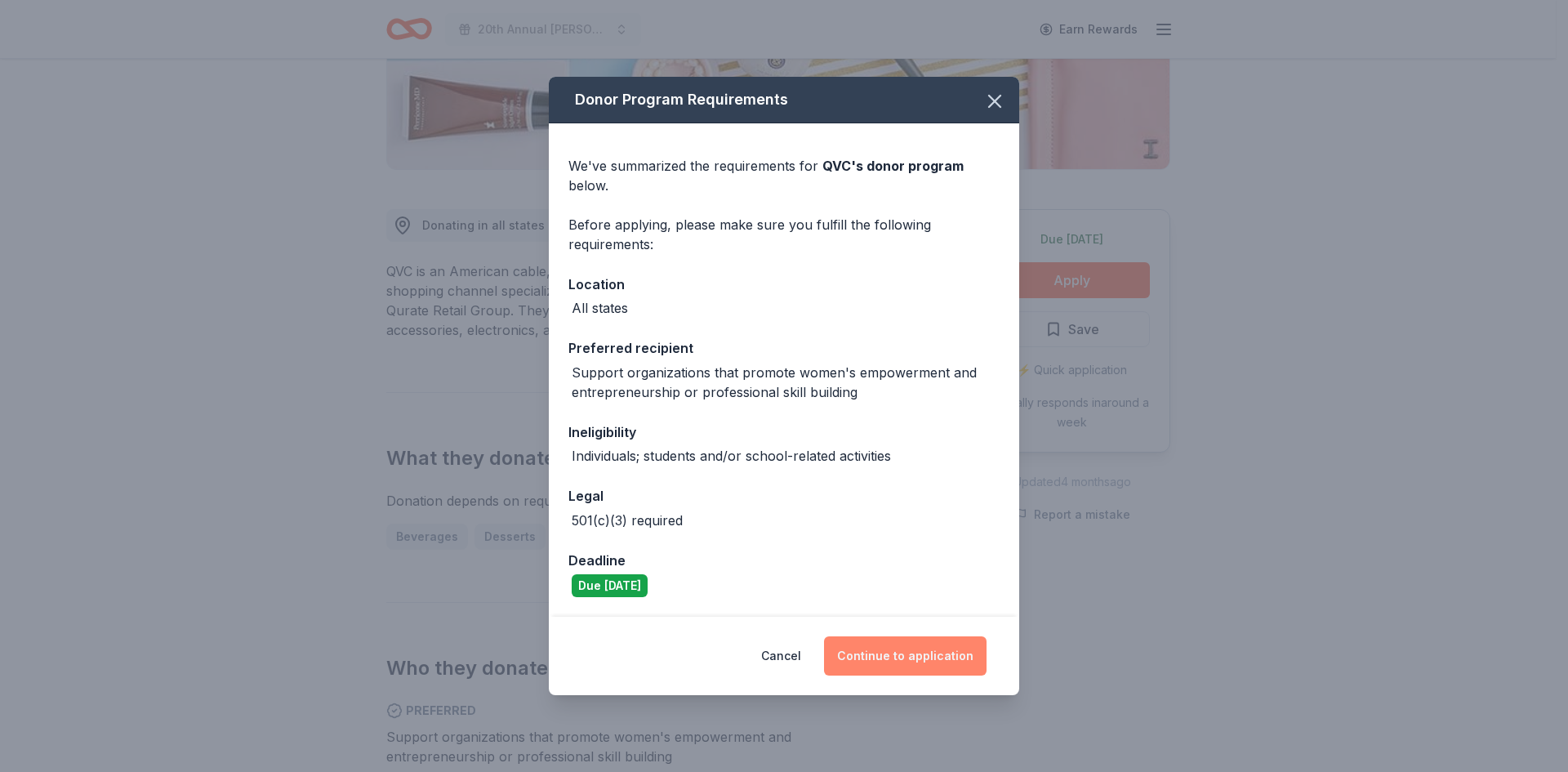
click at [900, 651] on button "Continue to application" at bounding box center [905, 656] width 162 height 39
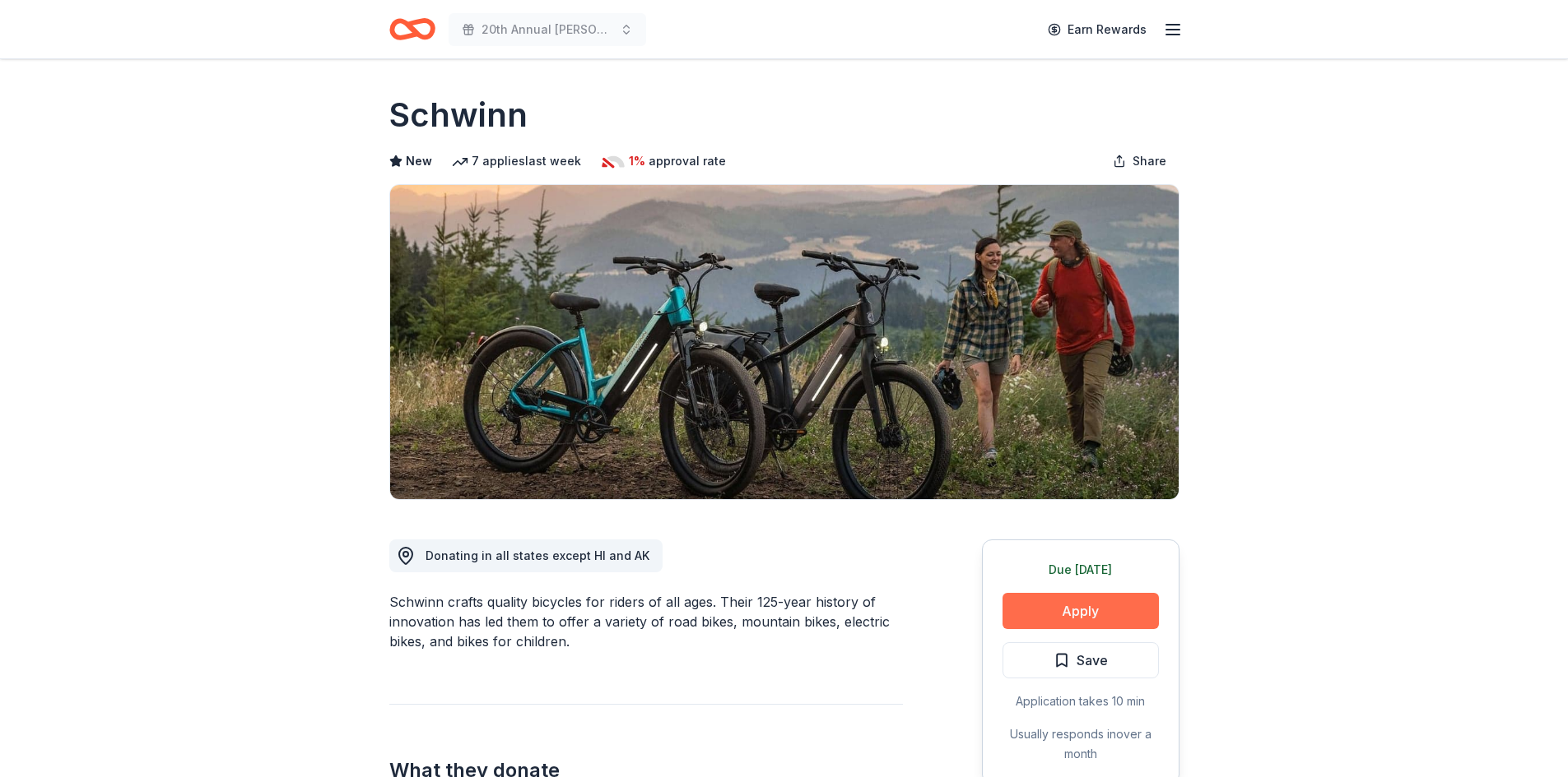
drag, startPoint x: 1047, startPoint y: 627, endPoint x: 1057, endPoint y: 620, distance: 12.2
click at [1057, 620] on button "Apply" at bounding box center [1080, 611] width 156 height 36
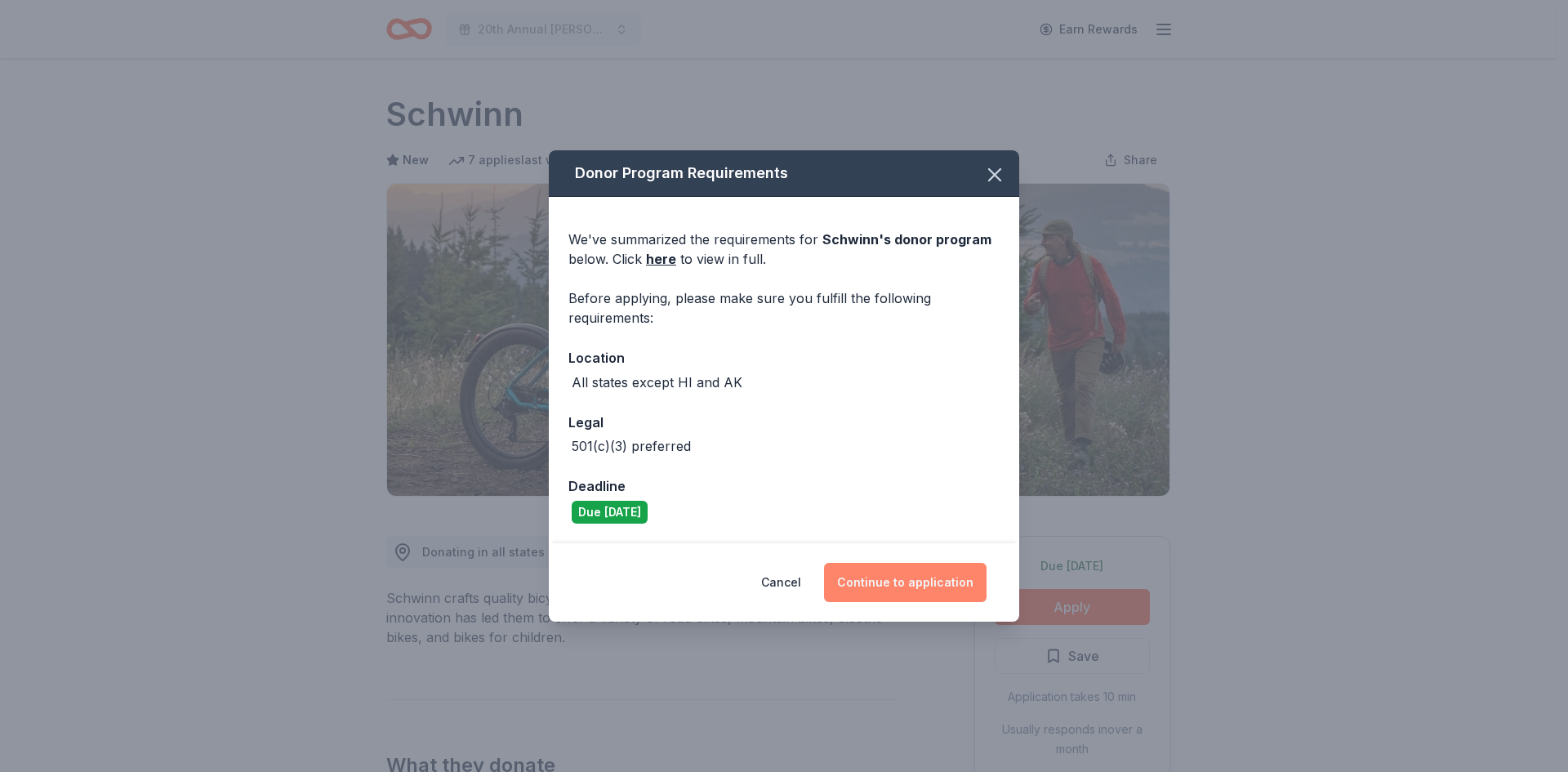
click at [836, 590] on button "Continue to application" at bounding box center [905, 583] width 162 height 39
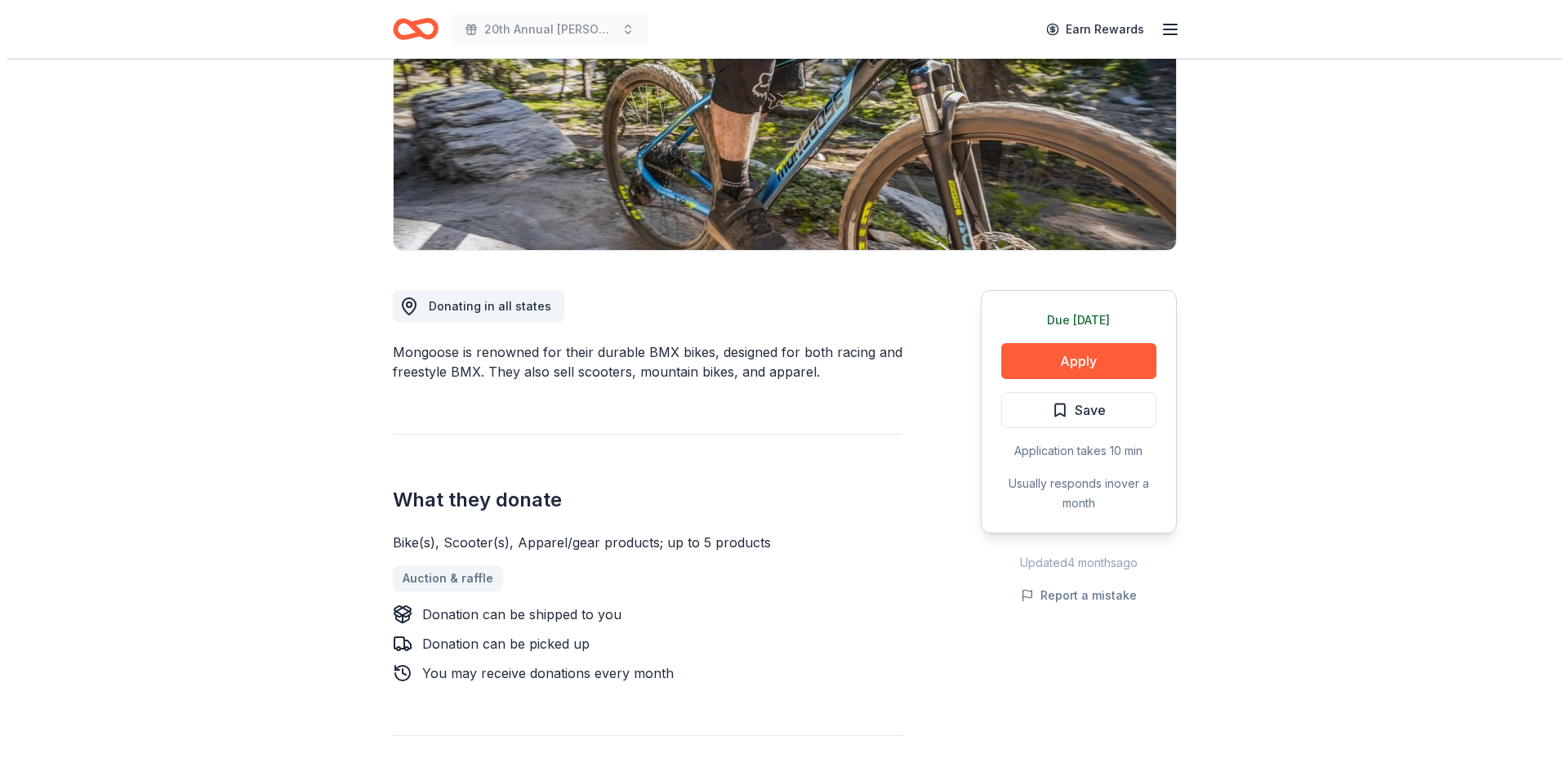
scroll to position [245, 0]
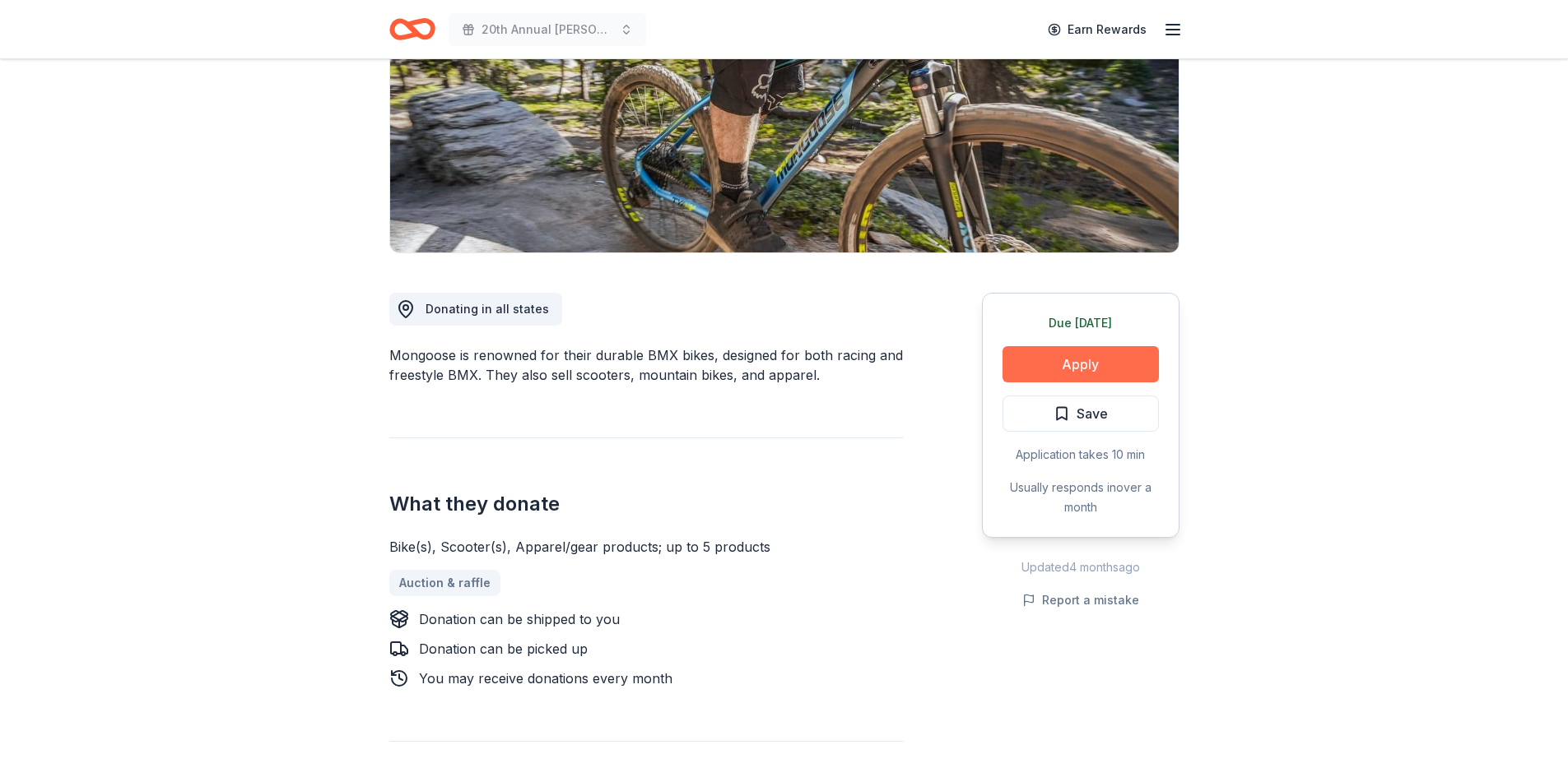
click at [1076, 368] on button "Apply" at bounding box center [1080, 364] width 156 height 36
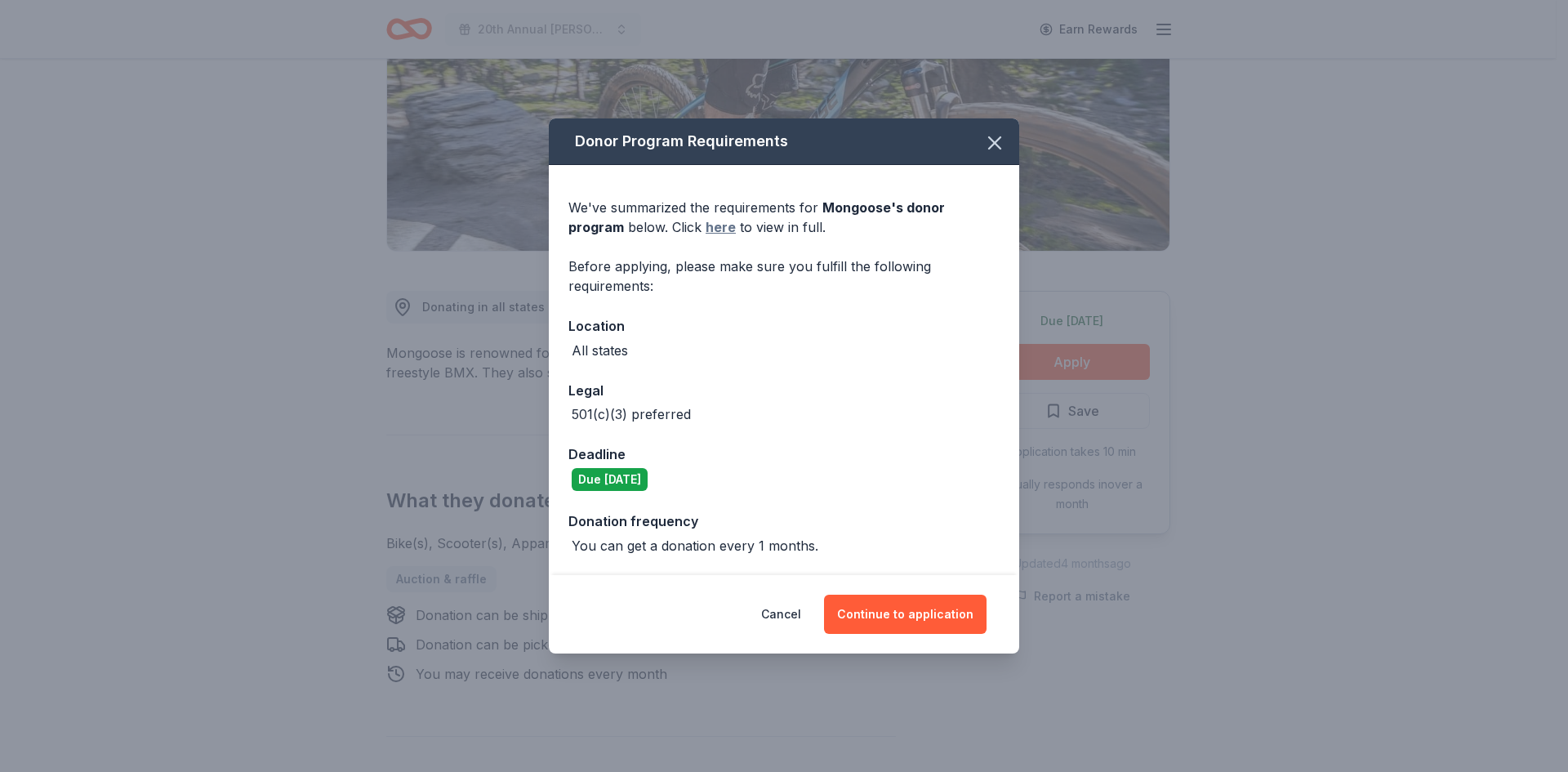
click at [706, 230] on link "here" at bounding box center [721, 228] width 30 height 20
click at [943, 616] on button "Continue to application" at bounding box center [905, 614] width 162 height 39
